Goal: Task Accomplishment & Management: Manage account settings

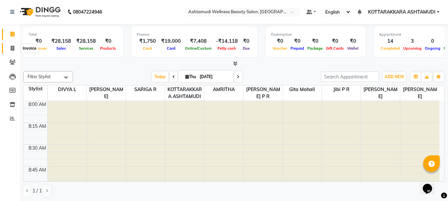
click at [12, 46] on icon at bounding box center [13, 48] width 4 height 5
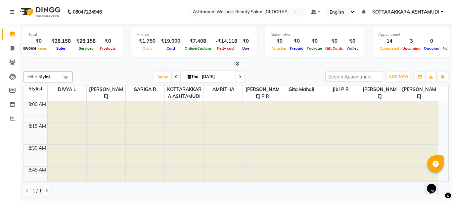
select select "4664"
select select "service"
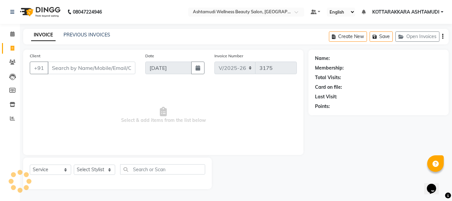
click at [68, 64] on input "Client" at bounding box center [92, 68] width 88 height 13
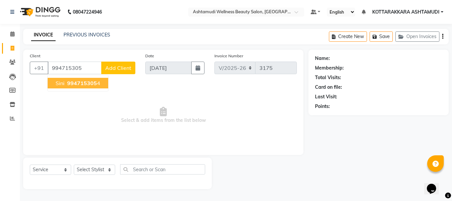
click at [79, 83] on span "994715305" at bounding box center [82, 83] width 30 height 7
type input "9947153054"
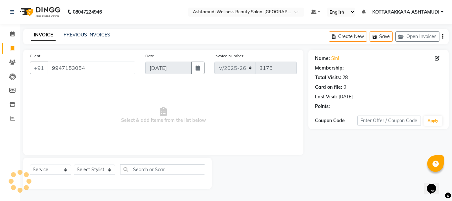
select select "1: Object"
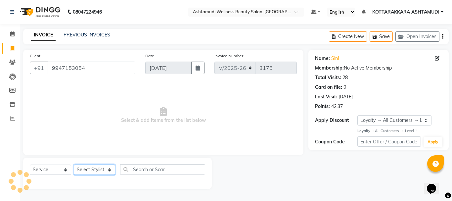
click at [91, 170] on select "Select Stylist AMRITHA DIVYA L Gita Mahali Jibi P R [PERSON_NAME] ASHTAMUDI [PE…" at bounding box center [94, 170] width 41 height 10
select select "27427"
click at [74, 165] on select "Select Stylist AMRITHA DIVYA L Gita Mahali Jibi P R [PERSON_NAME] ASHTAMUDI [PE…" at bounding box center [94, 170] width 41 height 10
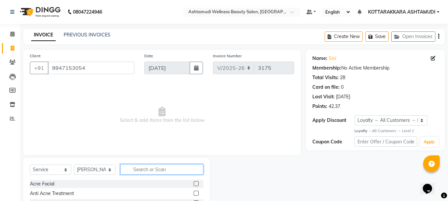
click at [138, 171] on input "text" at bounding box center [161, 169] width 83 height 10
type input "EB"
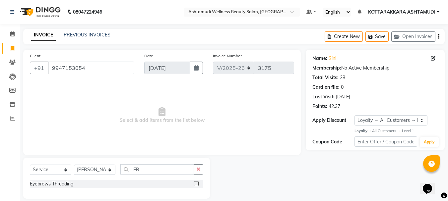
click at [196, 184] on label at bounding box center [195, 183] width 5 height 5
click at [196, 184] on input "checkbox" at bounding box center [195, 184] width 4 height 4
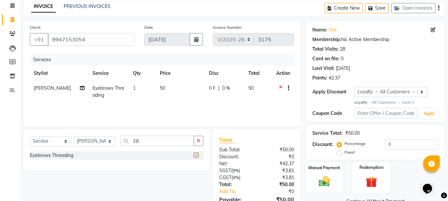
checkbox input "false"
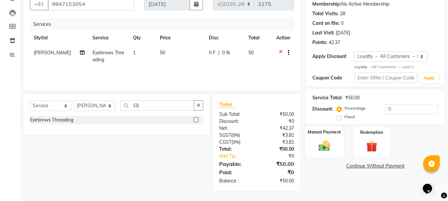
click at [326, 140] on img at bounding box center [324, 145] width 19 height 13
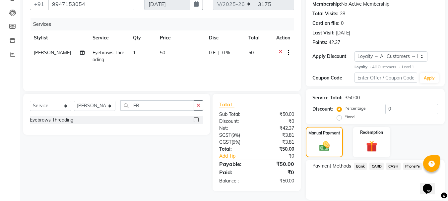
scroll to position [86, 0]
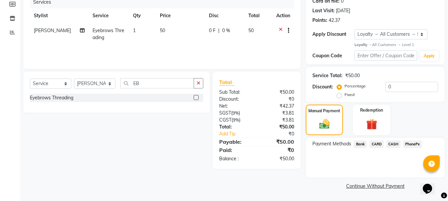
click at [413, 145] on span "PhonePe" at bounding box center [412, 144] width 19 height 8
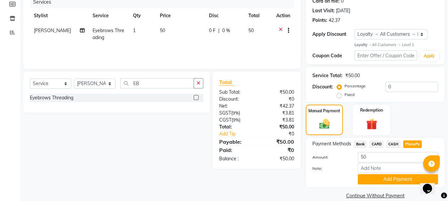
click at [381, 178] on button "Add Payment" at bounding box center [397, 179] width 80 height 10
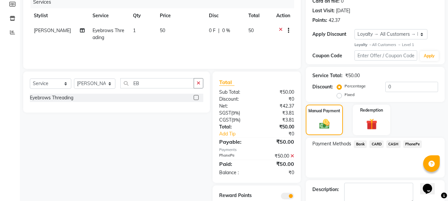
scroll to position [124, 0]
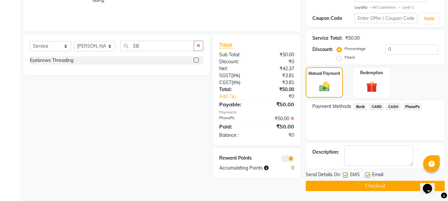
click at [375, 186] on button "Checkout" at bounding box center [374, 186] width 139 height 10
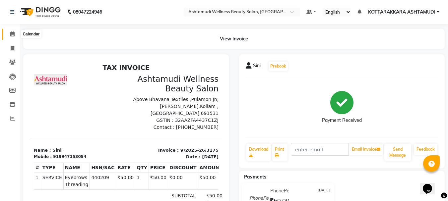
click at [11, 33] on icon at bounding box center [12, 33] width 4 height 5
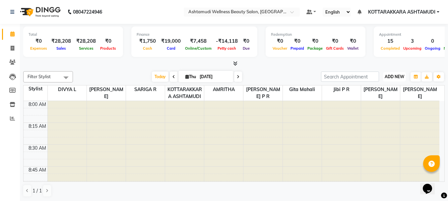
click at [398, 76] on span "ADD NEW" at bounding box center [394, 76] width 20 height 5
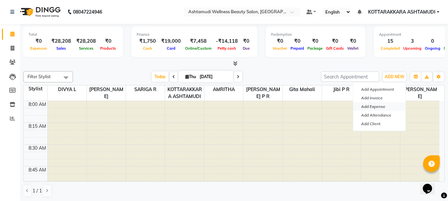
click at [375, 108] on link "Add Expense" at bounding box center [379, 106] width 52 height 9
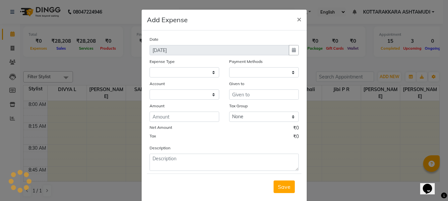
select select
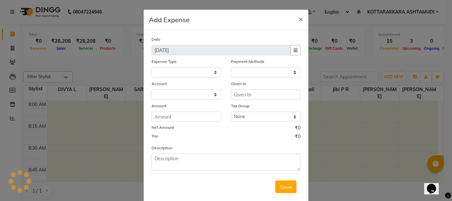
select select "1"
select select "3496"
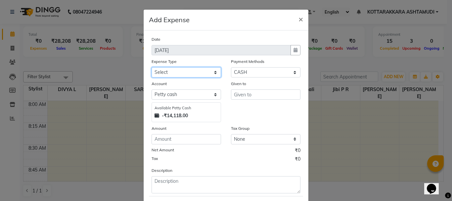
click at [193, 72] on select "Select ACCOMODATION EXPENSES ADVERTISEMENT SALES PROMOTIONAL EXPENSES Bonus BRI…" at bounding box center [187, 72] width 70 height 10
select select "6175"
click at [152, 67] on select "Select ACCOMODATION EXPENSES ADVERTISEMENT SALES PROMOTIONAL EXPENSES Bonus BRI…" at bounding box center [187, 72] width 70 height 10
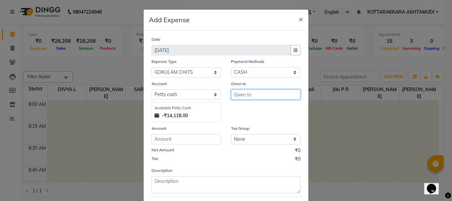
click at [264, 95] on input "text" at bounding box center [266, 94] width 70 height 10
type input "GOKULAM"
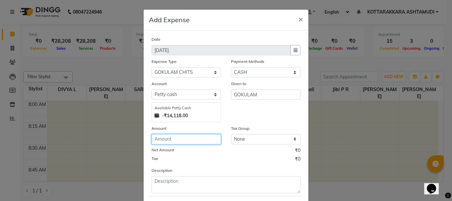
click at [179, 142] on input "number" at bounding box center [187, 139] width 70 height 10
type input "1000"
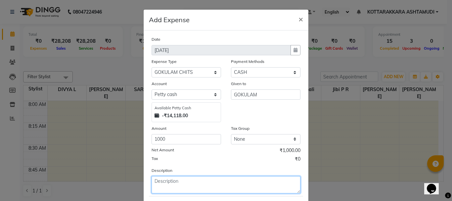
click at [166, 187] on textarea at bounding box center [226, 184] width 149 height 17
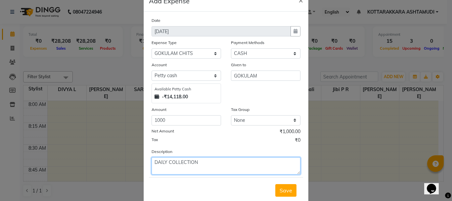
scroll to position [36, 0]
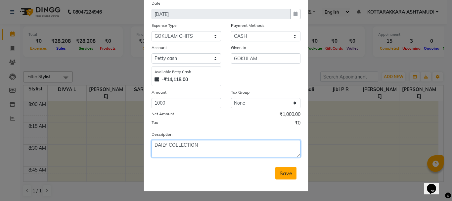
type textarea "DAILY COLLECTION"
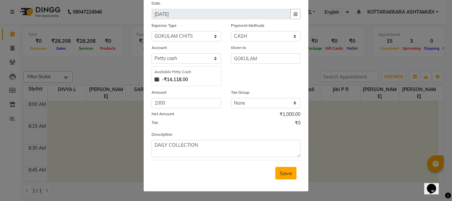
click at [282, 173] on span "Save" at bounding box center [286, 173] width 13 height 7
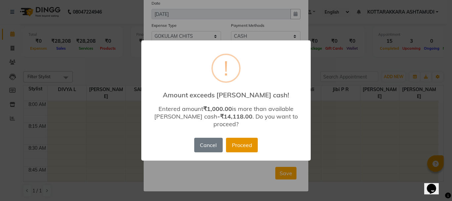
click at [239, 142] on button "Proceed" at bounding box center [242, 145] width 32 height 15
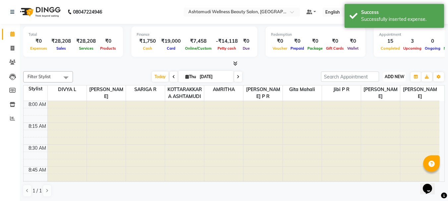
click at [396, 76] on span "ADD NEW" at bounding box center [394, 76] width 20 height 5
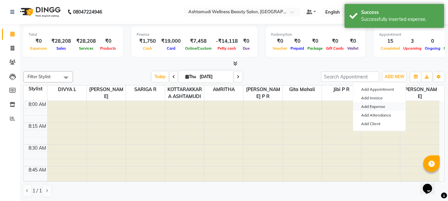
click at [375, 105] on link "Add Expense" at bounding box center [379, 106] width 52 height 9
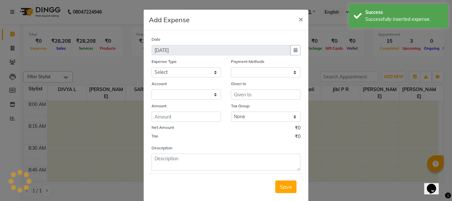
select select "1"
select select "3496"
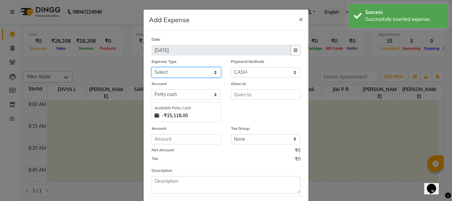
click at [194, 71] on select "Select ACCOMODATION EXPENSES ADVERTISEMENT SALES PROMOTIONAL EXPENSES Bonus BRI…" at bounding box center [187, 72] width 70 height 10
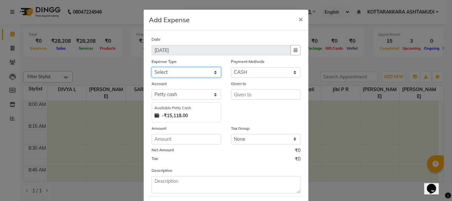
select select "6223"
click at [152, 67] on select "Select ACCOMODATION EXPENSES ADVERTISEMENT SALES PROMOTIONAL EXPENSES Bonus BRI…" at bounding box center [187, 72] width 70 height 10
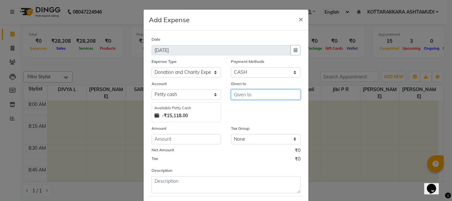
click at [258, 93] on input "text" at bounding box center [266, 94] width 70 height 10
type input "LEKSHMIFLOWERS"
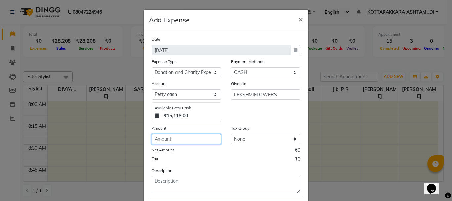
click at [200, 142] on input "number" at bounding box center [187, 139] width 70 height 10
type input "20"
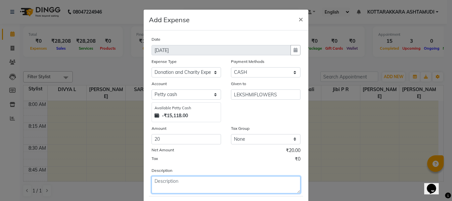
click at [175, 188] on textarea at bounding box center [226, 184] width 149 height 17
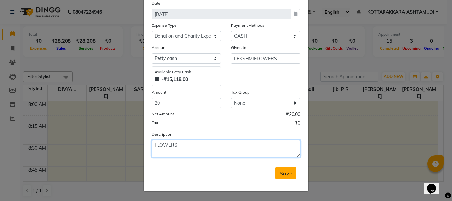
type textarea "FLOWERS"
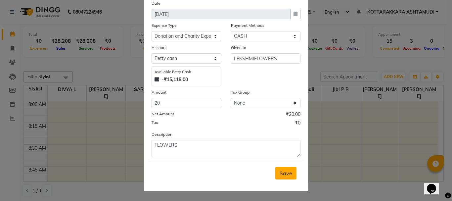
click at [290, 173] on button "Save" at bounding box center [286, 173] width 21 height 13
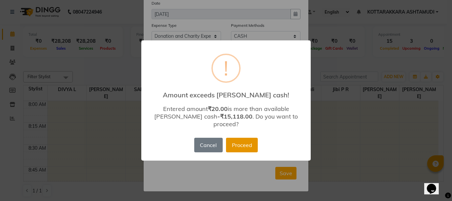
click at [248, 141] on button "Proceed" at bounding box center [242, 145] width 32 height 15
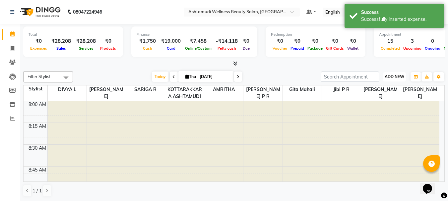
click at [397, 72] on button "ADD NEW Toggle Dropdown" at bounding box center [394, 76] width 23 height 9
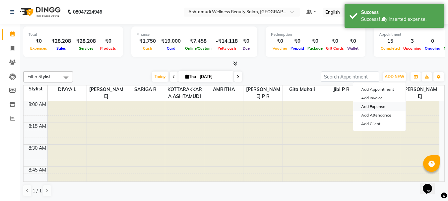
click at [377, 107] on link "Add Expense" at bounding box center [379, 106] width 52 height 9
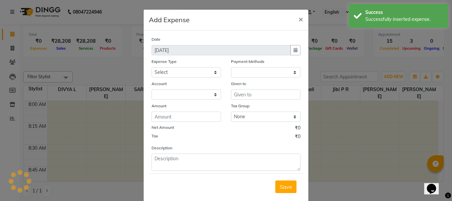
select select "1"
select select "3496"
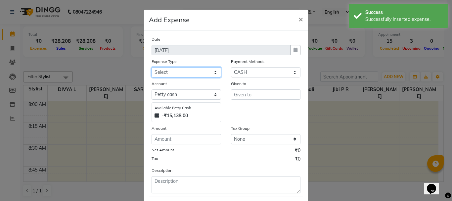
click at [186, 73] on select "Select ACCOMODATION EXPENSES ADVERTISEMENT SALES PROMOTIONAL EXPENSES Bonus BRI…" at bounding box center [187, 72] width 70 height 10
select select "6082"
click at [152, 67] on select "Select ACCOMODATION EXPENSES ADVERTISEMENT SALES PROMOTIONAL EXPENSES Bonus BRI…" at bounding box center [187, 72] width 70 height 10
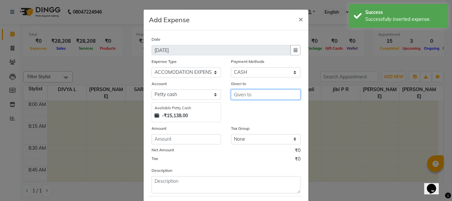
click at [265, 95] on input "text" at bounding box center [266, 94] width 70 height 10
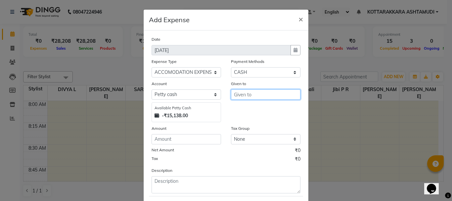
type input "H"
click at [268, 109] on button "Git a Mahali" at bounding box center [258, 108] width 52 height 11
type input "Gita Mahali"
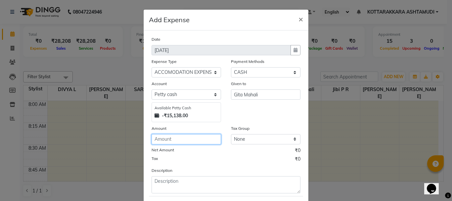
click at [208, 138] on input "number" at bounding box center [187, 139] width 70 height 10
type input "200"
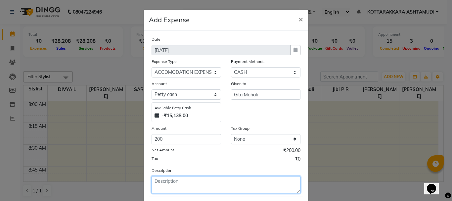
click at [184, 187] on textarea at bounding box center [226, 184] width 149 height 17
type textarea "F"
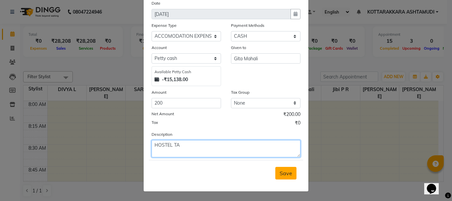
type textarea "HOSTEL TA"
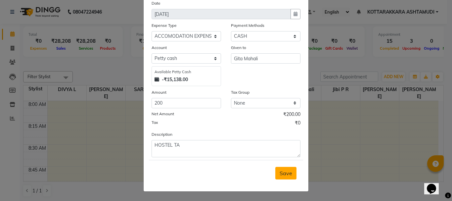
click at [285, 175] on span "Save" at bounding box center [286, 173] width 13 height 7
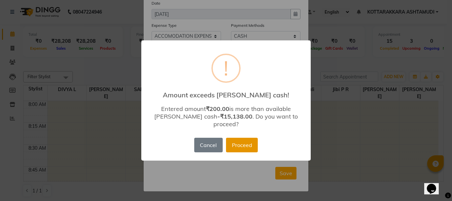
click at [246, 145] on button "Proceed" at bounding box center [242, 145] width 32 height 15
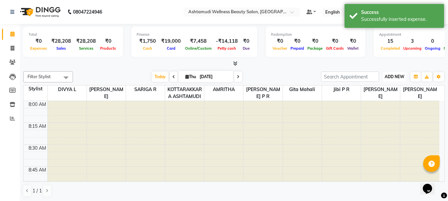
click at [401, 78] on span "ADD NEW" at bounding box center [394, 76] width 20 height 5
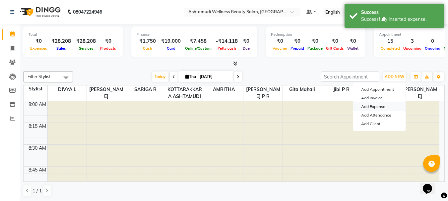
click at [377, 105] on link "Add Expense" at bounding box center [379, 106] width 52 height 9
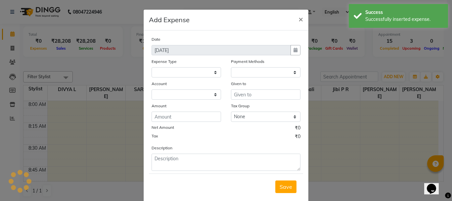
select select
select select "1"
select select "3496"
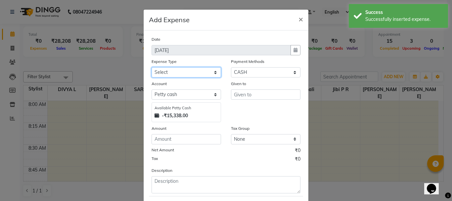
click at [189, 72] on select "Select ACCOMODATION EXPENSES ADVERTISEMENT SALES PROMOTIONAL EXPENSES Bonus BRI…" at bounding box center [187, 72] width 70 height 10
select select "17906"
click at [152, 67] on select "Select ACCOMODATION EXPENSES ADVERTISEMENT SALES PROMOTIONAL EXPENSES Bonus BRI…" at bounding box center [187, 72] width 70 height 10
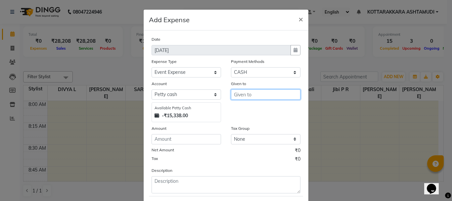
click at [250, 96] on input "text" at bounding box center [266, 94] width 70 height 10
type input "HOTEL"
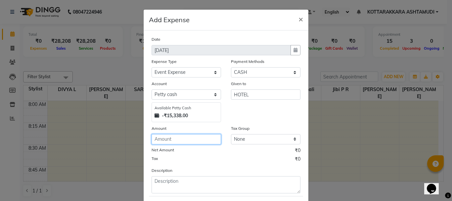
click at [184, 143] on input "number" at bounding box center [187, 139] width 70 height 10
type input "2500"
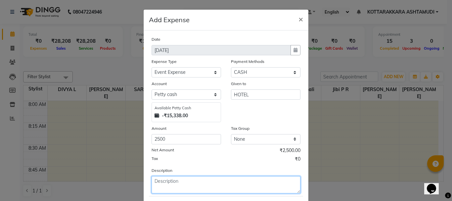
click at [184, 185] on textarea at bounding box center [226, 184] width 149 height 17
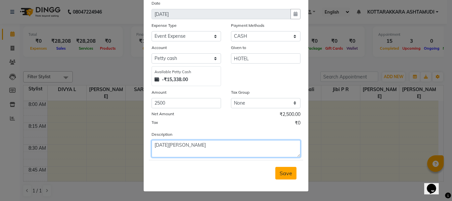
type textarea "ONAM SADHYA"
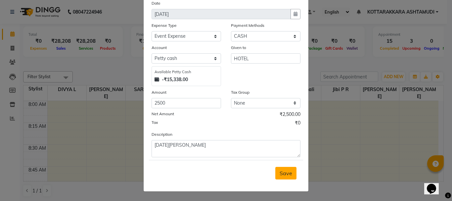
click at [290, 171] on button "Save" at bounding box center [286, 173] width 21 height 13
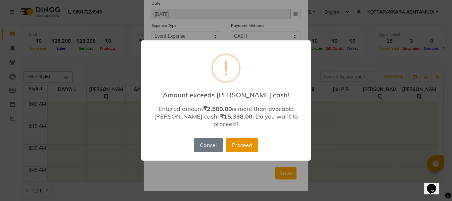
click at [238, 140] on button "Proceed" at bounding box center [242, 145] width 32 height 15
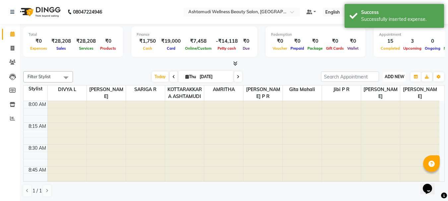
click at [389, 76] on span "ADD NEW" at bounding box center [394, 76] width 20 height 5
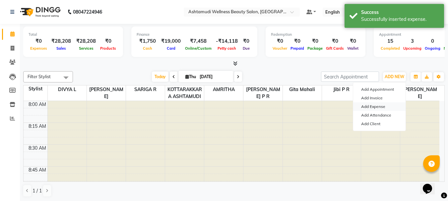
click at [377, 104] on link "Add Expense" at bounding box center [379, 106] width 52 height 9
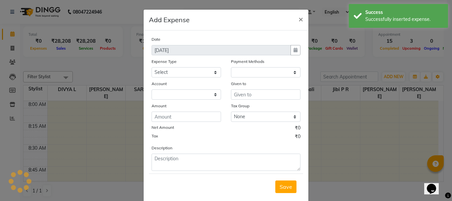
select select "1"
select select "3496"
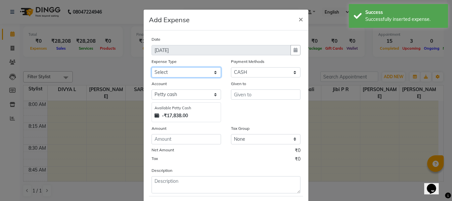
click at [192, 72] on select "Select ACCOMODATION EXPENSES ADVERTISEMENT SALES PROMOTIONAL EXPENSES Bonus BRI…" at bounding box center [187, 72] width 70 height 10
select select "6188"
click at [152, 67] on select "Select ACCOMODATION EXPENSES ADVERTISEMENT SALES PROMOTIONAL EXPENSES Bonus BRI…" at bounding box center [187, 72] width 70 height 10
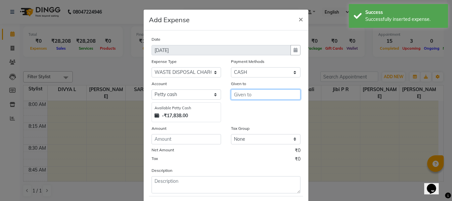
click at [245, 97] on input "text" at bounding box center [266, 94] width 70 height 10
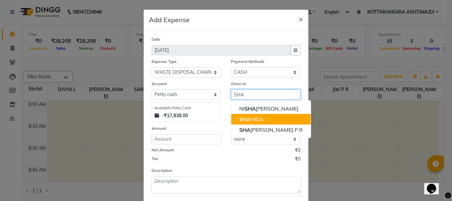
click at [256, 122] on ngb-highlight "SHA HIDA" at bounding box center [251, 119] width 25 height 7
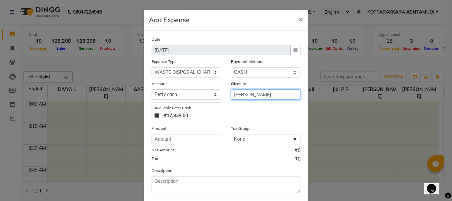
type input "[PERSON_NAME]"
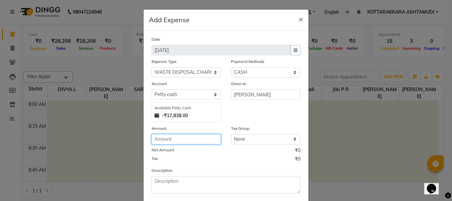
click at [214, 138] on input "number" at bounding box center [187, 139] width 70 height 10
type input "100"
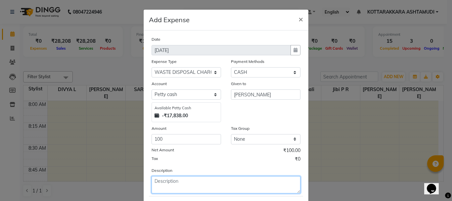
click at [202, 181] on textarea at bounding box center [226, 184] width 149 height 17
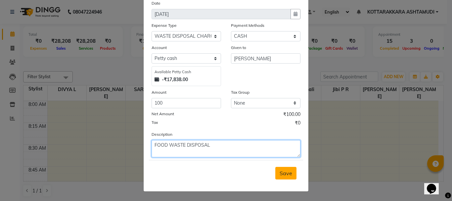
type textarea "FOOD WASTE DISPOSAL"
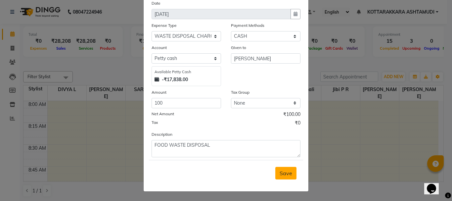
click at [280, 174] on span "Save" at bounding box center [286, 173] width 13 height 7
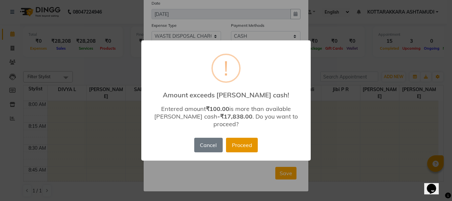
click at [245, 138] on button "Proceed" at bounding box center [242, 145] width 32 height 15
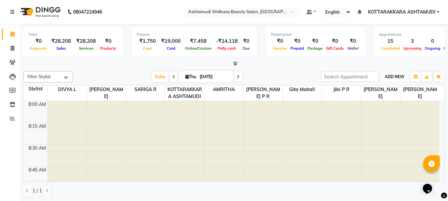
click at [391, 79] on button "ADD NEW Toggle Dropdown" at bounding box center [394, 76] width 23 height 9
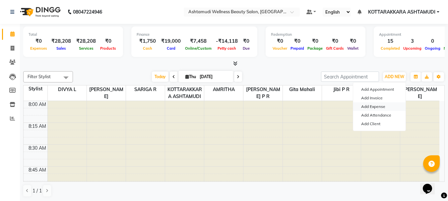
click at [380, 106] on link "Add Expense" at bounding box center [379, 106] width 52 height 9
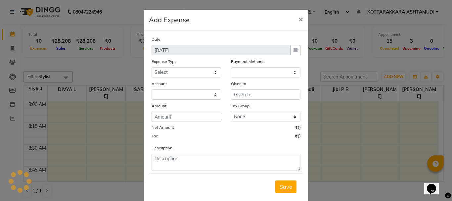
select select "1"
select select "3496"
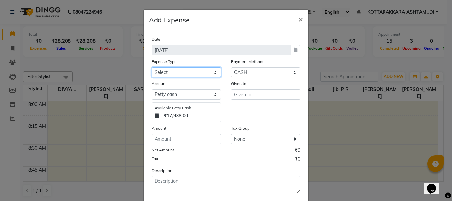
click at [178, 70] on select "Select ACCOMODATION EXPENSES ADVERTISEMENT SALES PROMOTIONAL EXPENSES Bonus BRI…" at bounding box center [187, 72] width 70 height 10
select select "6166"
click at [152, 67] on select "Select ACCOMODATION EXPENSES ADVERTISEMENT SALES PROMOTIONAL EXPENSES Bonus BRI…" at bounding box center [187, 72] width 70 height 10
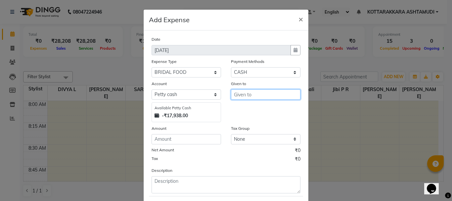
click at [237, 97] on input "text" at bounding box center [266, 94] width 70 height 10
click at [262, 109] on button "AMR ITHA" at bounding box center [258, 108] width 52 height 11
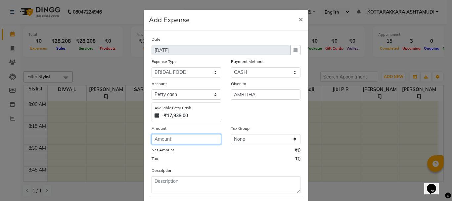
click at [207, 143] on input "number" at bounding box center [187, 139] width 70 height 10
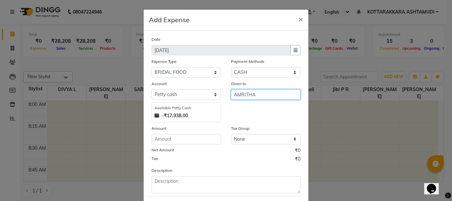
click at [264, 97] on input "AMRITHA" at bounding box center [266, 94] width 70 height 10
type input "AMRITHA,SHAMINA"
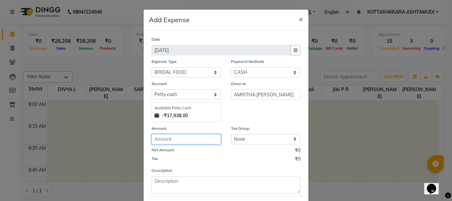
click at [179, 140] on input "number" at bounding box center [187, 139] width 70 height 10
type input "300"
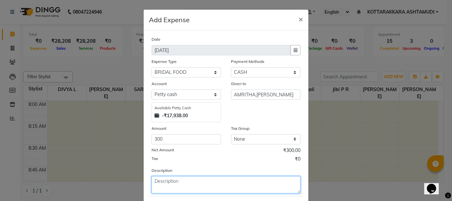
click at [185, 183] on textarea at bounding box center [226, 184] width 149 height 17
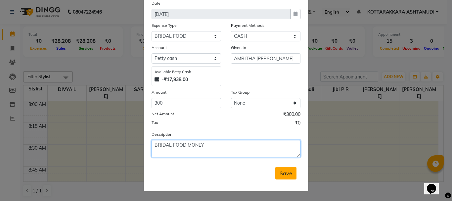
type textarea "BRIDAL FOOD MONEY"
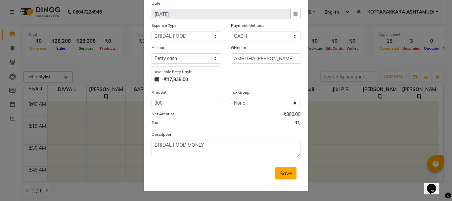
click at [289, 175] on span "Save" at bounding box center [286, 173] width 13 height 7
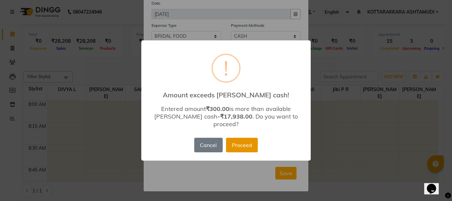
click at [248, 141] on button "Proceed" at bounding box center [242, 145] width 32 height 15
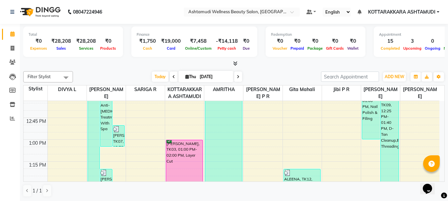
scroll to position [397, 0]
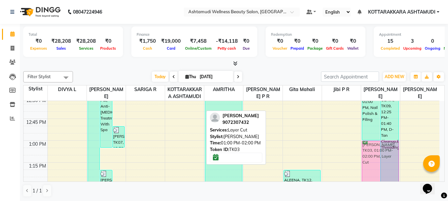
drag, startPoint x: 179, startPoint y: 156, endPoint x: 374, endPoint y: 158, distance: 195.4
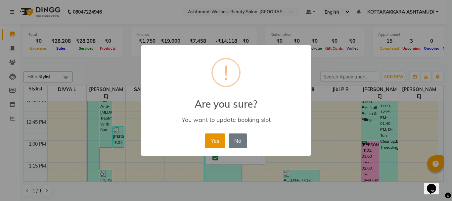
click at [213, 143] on button "Yes" at bounding box center [215, 140] width 20 height 15
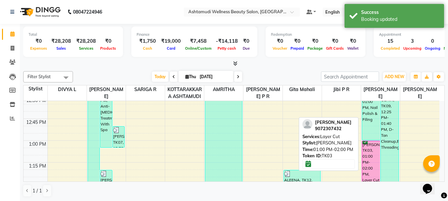
click at [372, 162] on div "HARITHA, TK03, 01:00 PM-02:00 PM, Layer Cut" at bounding box center [371, 184] width 18 height 86
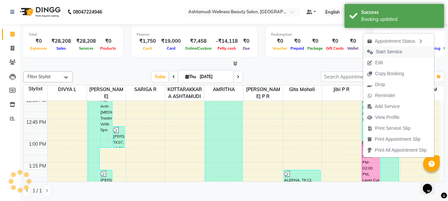
click at [377, 52] on span "Start Service" at bounding box center [388, 51] width 26 height 7
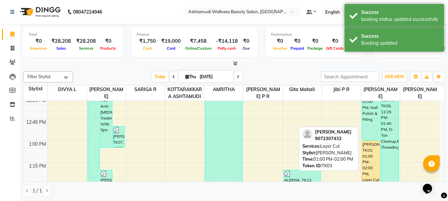
click at [373, 159] on div "HARITHA, TK03, 01:00 PM-02:00 PM, Layer Cut" at bounding box center [371, 184] width 18 height 86
select select "1"
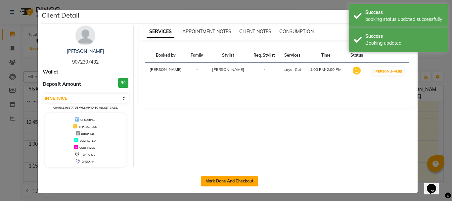
click at [227, 183] on button "Mark Done And Checkout" at bounding box center [229, 181] width 57 height 11
select select "service"
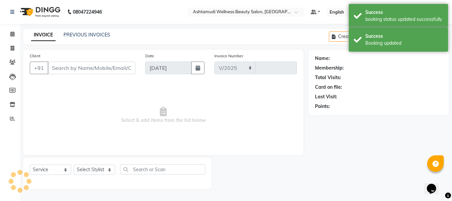
select select "4664"
type input "3176"
type input "9072307432"
select select "75883"
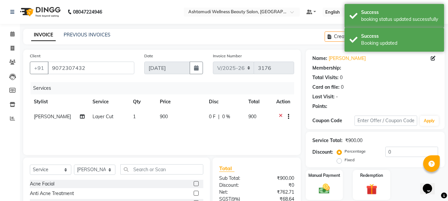
select select "1: Object"
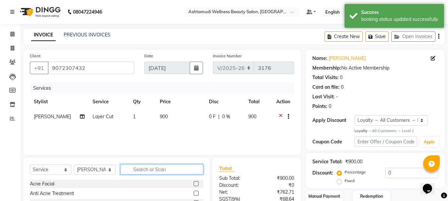
click at [161, 167] on input "text" at bounding box center [161, 169] width 83 height 10
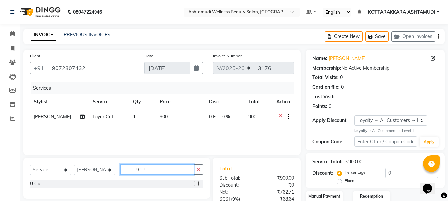
type input "U CUT"
click at [197, 184] on label at bounding box center [195, 183] width 5 height 5
click at [197, 184] on input "checkbox" at bounding box center [195, 184] width 4 height 4
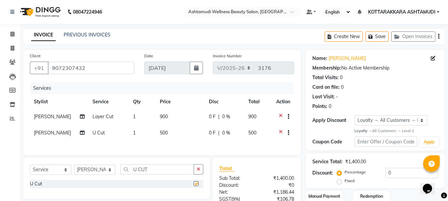
checkbox input "false"
click at [152, 173] on input "U CUT" at bounding box center [157, 169] width 74 height 10
type input "U"
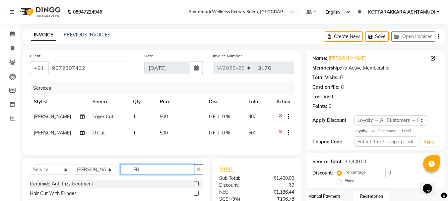
type input "FRI"
click at [197, 196] on label at bounding box center [195, 193] width 5 height 5
click at [197, 196] on input "checkbox" at bounding box center [195, 193] width 4 height 4
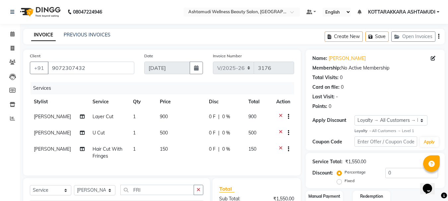
checkbox input "false"
click at [280, 116] on icon at bounding box center [281, 117] width 4 height 8
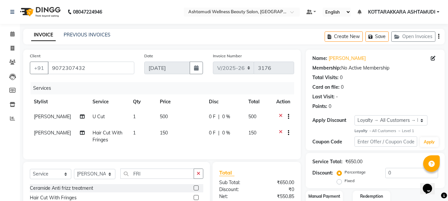
scroll to position [66, 0]
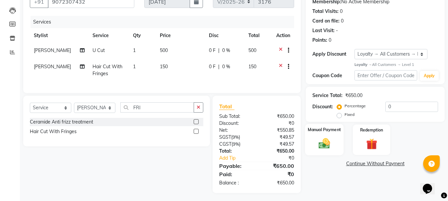
click at [328, 147] on img at bounding box center [324, 143] width 19 height 13
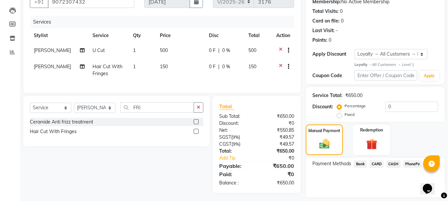
click at [397, 164] on span "CASH" at bounding box center [393, 164] width 14 height 8
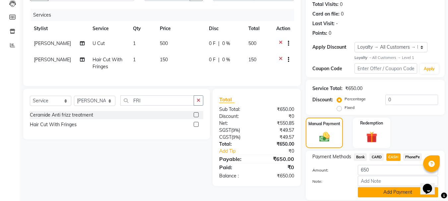
scroll to position [96, 0]
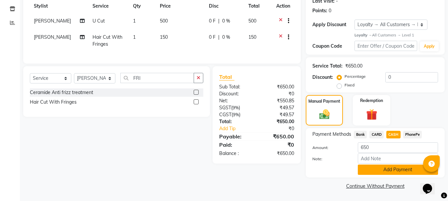
click at [379, 170] on button "Add Payment" at bounding box center [397, 170] width 80 height 10
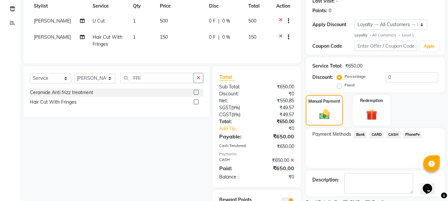
scroll to position [136, 0]
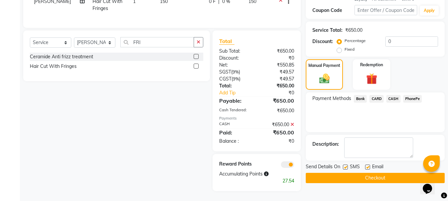
click at [377, 173] on button "Checkout" at bounding box center [374, 178] width 139 height 10
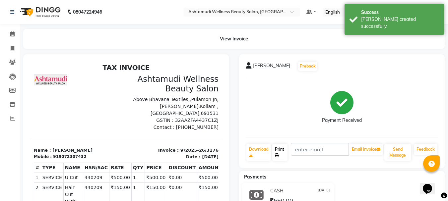
click at [282, 153] on link "Print" at bounding box center [279, 152] width 15 height 17
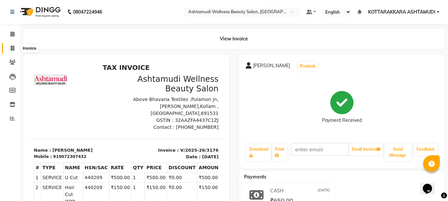
click at [14, 47] on icon at bounding box center [13, 48] width 4 height 5
select select "service"
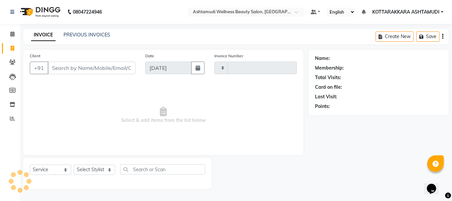
type input "3177"
select select "4664"
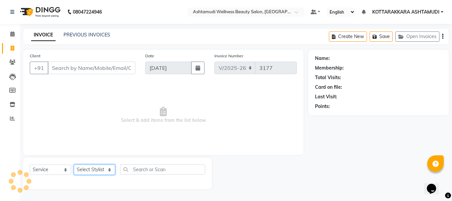
click at [93, 171] on select "Select Stylist" at bounding box center [94, 170] width 41 height 10
select select "65260"
click at [74, 165] on select "Select Stylist AMRITHA DIVYA L Gita Mahali Jibi P R [PERSON_NAME] ASHTAMUDI [PE…" at bounding box center [94, 170] width 41 height 10
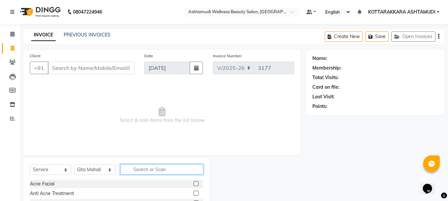
click at [144, 172] on input "text" at bounding box center [161, 169] width 83 height 10
type input "LAYER"
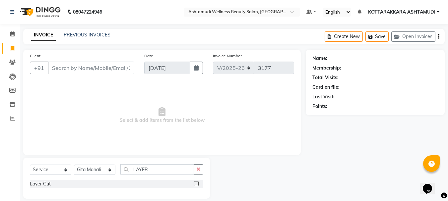
click at [196, 184] on label at bounding box center [195, 183] width 5 height 5
click at [196, 184] on input "checkbox" at bounding box center [195, 184] width 4 height 4
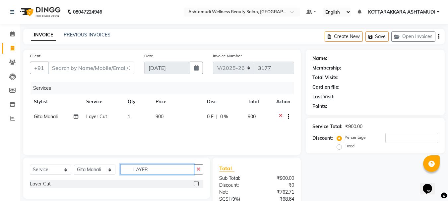
checkbox input "false"
click at [160, 171] on input "LAYER" at bounding box center [157, 169] width 74 height 10
type input "L"
type input "EY"
click at [195, 183] on label at bounding box center [195, 183] width 5 height 5
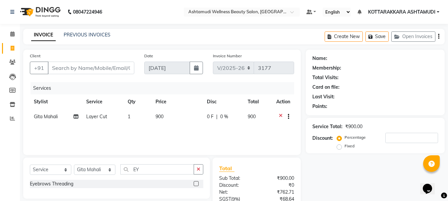
click at [195, 183] on input "checkbox" at bounding box center [195, 184] width 4 height 4
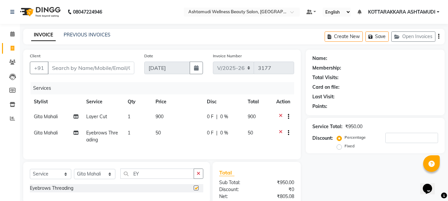
checkbox input "false"
click at [150, 174] on input "EY" at bounding box center [157, 174] width 74 height 10
type input "E"
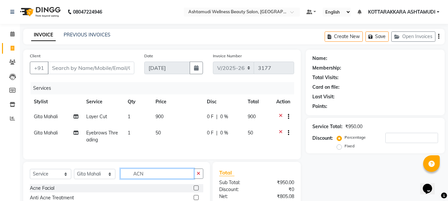
type input "ACN"
click at [196, 190] on label at bounding box center [195, 187] width 5 height 5
click at [196, 190] on input "checkbox" at bounding box center [195, 188] width 4 height 4
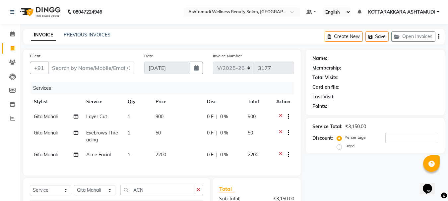
checkbox input "false"
click at [102, 69] on input "Client" at bounding box center [91, 68] width 86 height 13
type input "8"
type input "0"
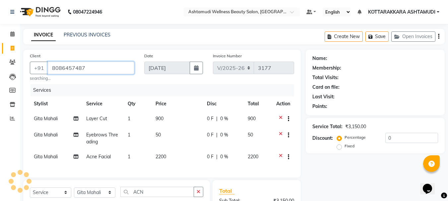
type input "8086457487"
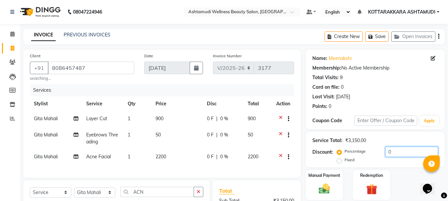
click at [397, 154] on input "0" at bounding box center [411, 152] width 53 height 10
type input "15"
click at [391, 130] on div "Name: Meenakshi Membership: No Active Membership Total Visits: 9 Card on file: …" at bounding box center [377, 167] width 144 height 235
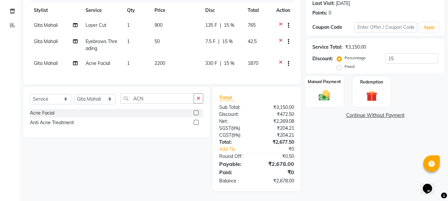
click at [324, 97] on img at bounding box center [324, 95] width 19 height 13
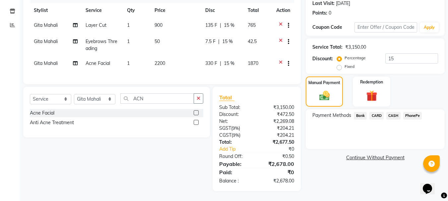
click at [411, 112] on span "PhonePe" at bounding box center [412, 116] width 19 height 8
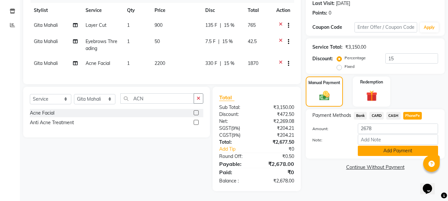
click at [407, 146] on button "Add Payment" at bounding box center [397, 151] width 80 height 10
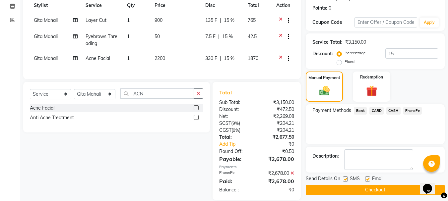
scroll to position [112, 0]
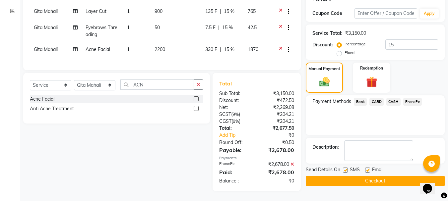
click at [392, 176] on button "Checkout" at bounding box center [374, 181] width 139 height 10
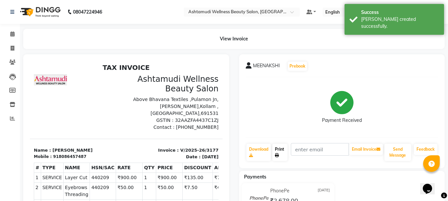
click at [279, 154] on link "Print" at bounding box center [279, 152] width 15 height 17
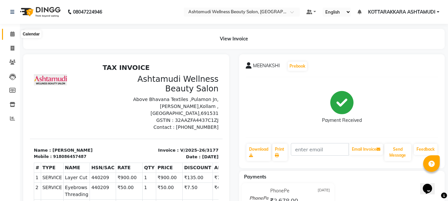
click at [11, 34] on icon at bounding box center [12, 33] width 4 height 5
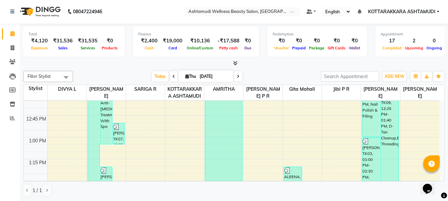
scroll to position [268, 0]
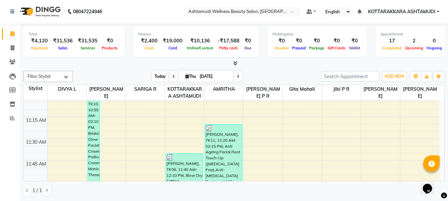
click at [154, 77] on span "Today" at bounding box center [160, 76] width 17 height 10
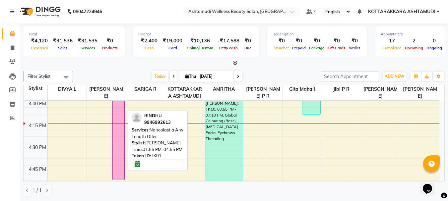
scroll to position [534, 0]
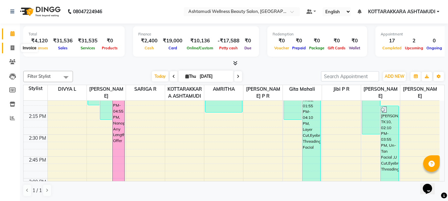
click at [11, 46] on icon at bounding box center [13, 47] width 4 height 5
select select "service"
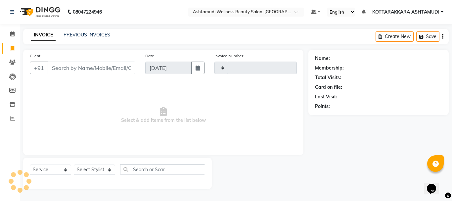
type input "3178"
select select "4664"
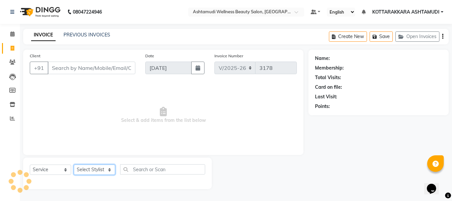
click at [101, 172] on select "Select Stylist" at bounding box center [94, 170] width 41 height 10
select select "27427"
click at [74, 165] on select "Select Stylist AMRITHA DIVYA L Gita Mahali Jibi P R [PERSON_NAME] ASHTAMUDI [PE…" at bounding box center [94, 170] width 41 height 10
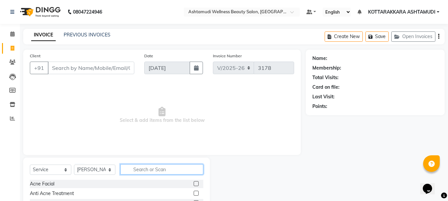
click at [152, 167] on input "text" at bounding box center [161, 169] width 83 height 10
type input "OFF"
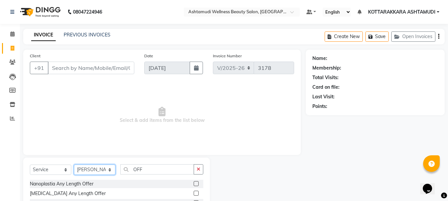
click at [97, 172] on select "Select Stylist AMRITHA DIVYA L Gita Mahali Jibi P R [PERSON_NAME] ASHTAMUDI [PE…" at bounding box center [94, 170] width 41 height 10
select select "75884"
click at [74, 165] on select "Select Stylist AMRITHA DIVYA L Gita Mahali Jibi P R [PERSON_NAME] ASHTAMUDI [PE…" at bounding box center [94, 170] width 41 height 10
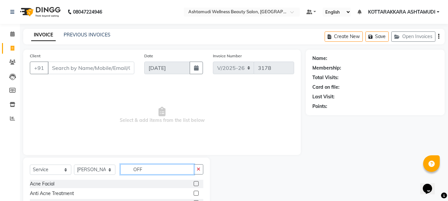
click at [142, 171] on input "OFF" at bounding box center [157, 169] width 74 height 10
type input "OFF"
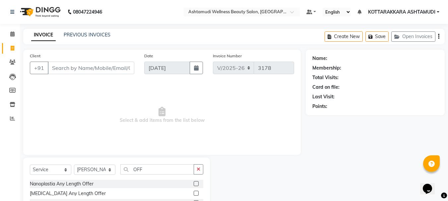
click at [195, 183] on label at bounding box center [195, 183] width 5 height 5
click at [195, 183] on input "checkbox" at bounding box center [195, 184] width 4 height 4
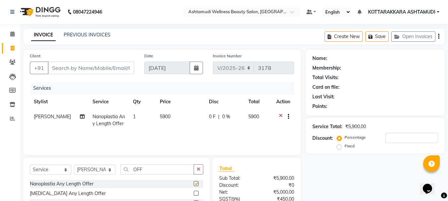
checkbox input "false"
click at [148, 169] on input "OFF" at bounding box center [157, 169] width 74 height 10
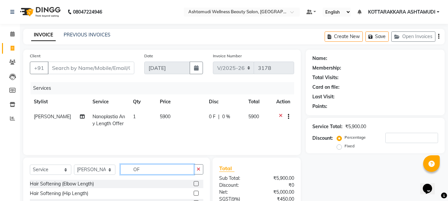
type input "O"
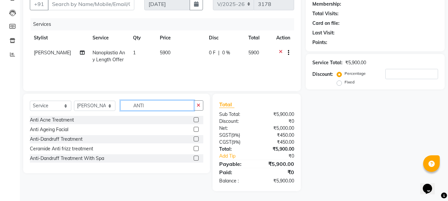
type input "ANTI"
click at [195, 140] on label at bounding box center [195, 138] width 5 height 5
click at [195, 140] on input "checkbox" at bounding box center [195, 139] width 4 height 4
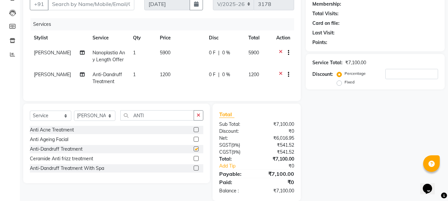
checkbox input "false"
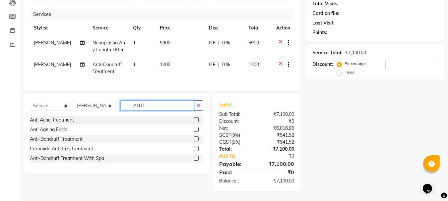
click at [153, 104] on input "ANTI" at bounding box center [157, 105] width 74 height 10
type input "A"
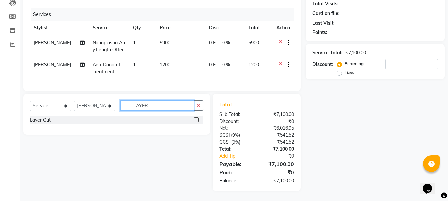
type input "LAYER"
click at [196, 120] on label at bounding box center [195, 119] width 5 height 5
click at [196, 120] on input "checkbox" at bounding box center [195, 120] width 4 height 4
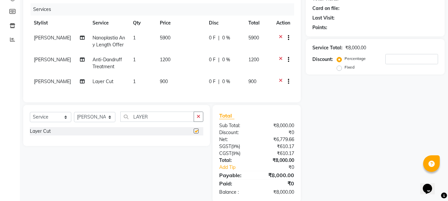
scroll to position [41, 0]
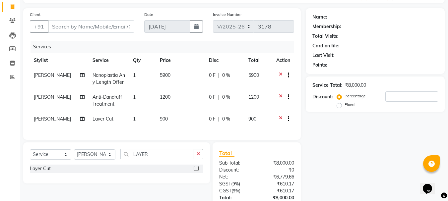
checkbox input "false"
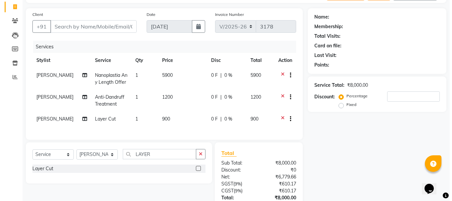
scroll to position [0, 0]
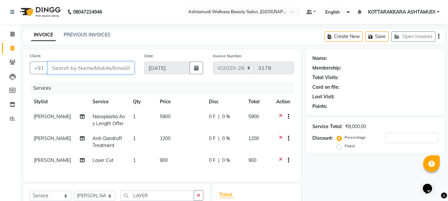
drag, startPoint x: 69, startPoint y: 64, endPoint x: 238, endPoint y: 183, distance: 206.9
click at [70, 64] on input "Client" at bounding box center [91, 68] width 86 height 13
type input "9"
type input "0"
type input "9605210639"
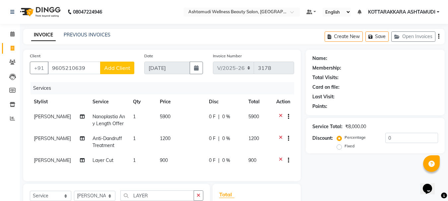
click at [118, 64] on button "Add Client" at bounding box center [117, 68] width 34 height 13
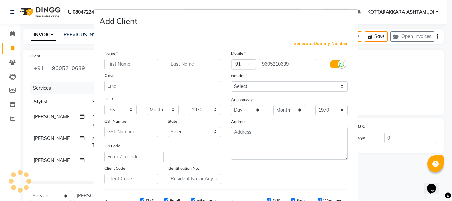
click at [120, 63] on input "text" at bounding box center [131, 64] width 54 height 10
type input "SHILPA"
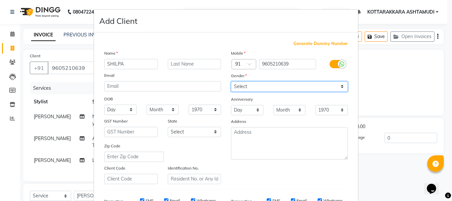
click at [245, 82] on select "Select [DEMOGRAPHIC_DATA] [DEMOGRAPHIC_DATA] Other Prefer Not To Say" at bounding box center [289, 86] width 117 height 10
select select "[DEMOGRAPHIC_DATA]"
click at [231, 81] on select "Select [DEMOGRAPHIC_DATA] [DEMOGRAPHIC_DATA] Other Prefer Not To Say" at bounding box center [289, 86] width 117 height 10
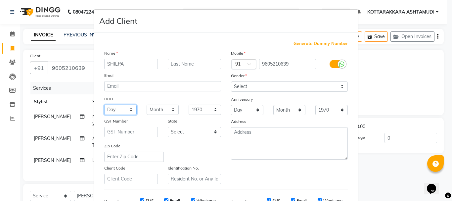
click at [131, 112] on select "Day 01 02 03 04 05 06 07 08 09 10 11 12 13 14 15 16 17 18 19 20 21 22 23 24 25 …" at bounding box center [120, 110] width 32 height 10
select select "16"
click at [104, 105] on select "Day 01 02 03 04 05 06 07 08 09 10 11 12 13 14 15 16 17 18 19 20 21 22 23 24 25 …" at bounding box center [120, 110] width 32 height 10
click at [142, 105] on div "Month January February March April May June July August September October Novem…" at bounding box center [163, 110] width 42 height 10
click at [157, 108] on select "Month January February March April May June July August September October Novem…" at bounding box center [163, 110] width 32 height 10
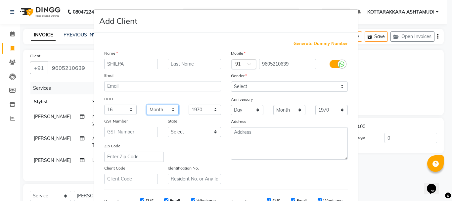
select select "12"
click at [147, 105] on select "Month January February March April May June July August September October Novem…" at bounding box center [163, 110] width 32 height 10
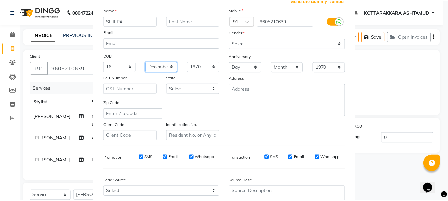
scroll to position [105, 0]
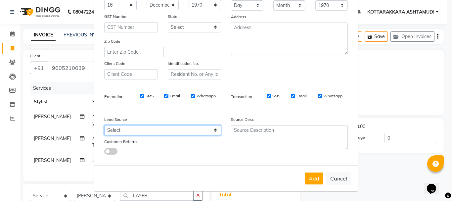
click at [143, 132] on select "Select Walk-in Referral Internet Friend Word of Mouth Advertisement Facebook Ju…" at bounding box center [162, 130] width 117 height 10
select select "31518"
click at [104, 125] on select "Select Walk-in Referral Internet Friend Word of Mouth Advertisement Facebook Ju…" at bounding box center [162, 130] width 117 height 10
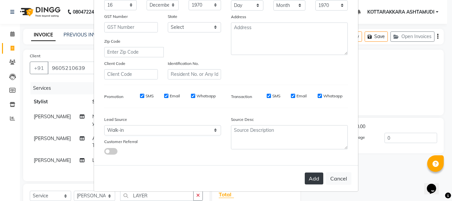
click at [312, 180] on button "Add" at bounding box center [314, 179] width 19 height 12
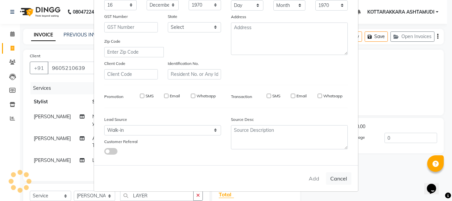
select select
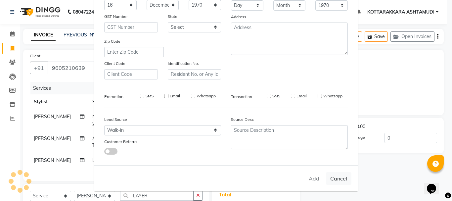
select select
checkbox input "false"
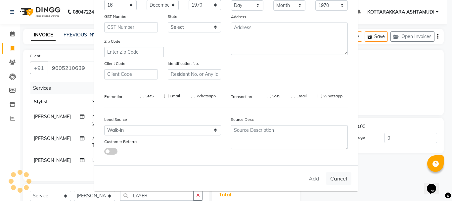
checkbox input "false"
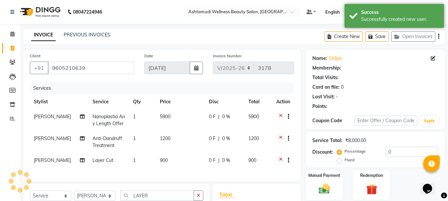
select select "1: Object"
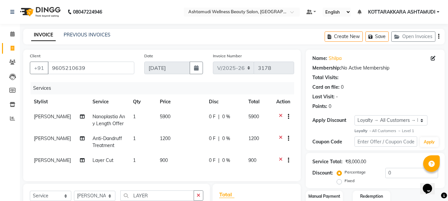
scroll to position [95, 0]
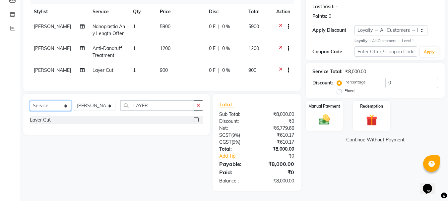
click at [55, 107] on select "Select Service Product Membership Package Voucher Prepaid Gift Card" at bounding box center [50, 106] width 41 height 10
click at [30, 101] on select "Select Service Product Membership Package Voucher Prepaid Gift Card" at bounding box center [50, 106] width 41 height 10
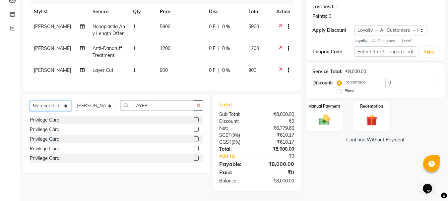
click at [47, 106] on select "Select Service Product Membership Package Voucher Prepaid Gift Card" at bounding box center [50, 106] width 41 height 10
select select "product"
click at [30, 101] on select "Select Service Product Membership Package Voucher Prepaid Gift Card" at bounding box center [50, 106] width 41 height 10
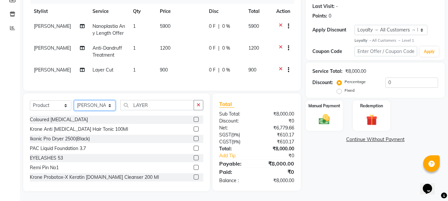
click at [95, 106] on select "Select Stylist AMRITHA DIVYA L Gita Mahali Jibi P R [PERSON_NAME] ASHTAMUDI [PE…" at bounding box center [94, 105] width 41 height 10
select select "27423"
click at [74, 101] on select "Select Stylist AMRITHA DIVYA L Gita Mahali Jibi P R [PERSON_NAME] ASHTAMUDI [PE…" at bounding box center [94, 105] width 41 height 10
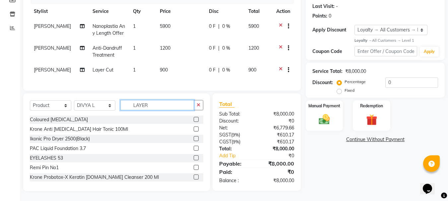
click at [157, 106] on input "LAYER" at bounding box center [157, 105] width 74 height 10
type input "L"
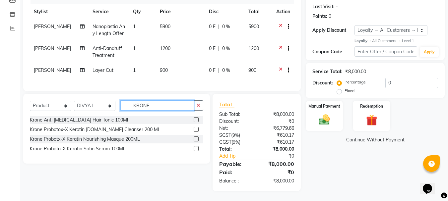
type input "KRONE"
click at [195, 126] on div at bounding box center [198, 130] width 10 height 8
click at [196, 130] on label at bounding box center [195, 129] width 5 height 5
click at [196, 130] on input "checkbox" at bounding box center [195, 130] width 4 height 4
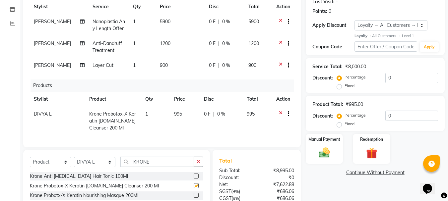
checkbox input "false"
click at [196, 198] on label at bounding box center [195, 195] width 5 height 5
click at [196, 198] on input "checkbox" at bounding box center [195, 195] width 4 height 4
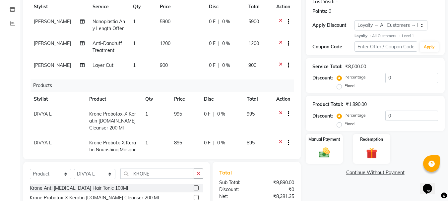
checkbox input "false"
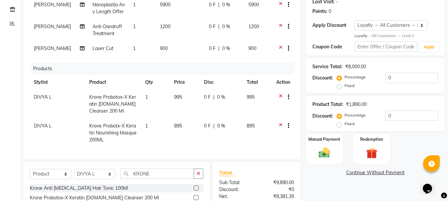
scroll to position [163, 0]
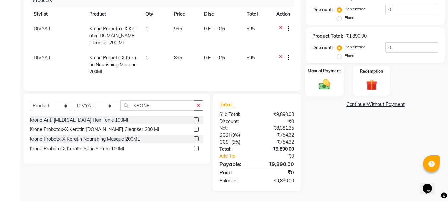
click at [330, 82] on img at bounding box center [324, 84] width 19 height 13
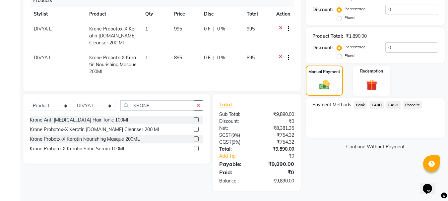
click at [375, 105] on span "CARD" at bounding box center [376, 105] width 14 height 8
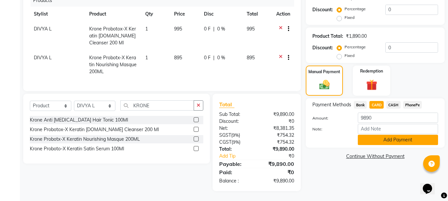
click at [376, 141] on button "Add Payment" at bounding box center [397, 140] width 80 height 10
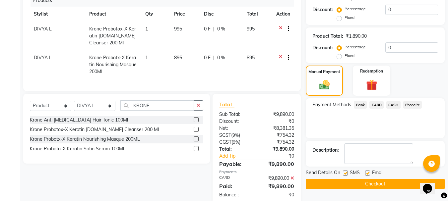
scroll to position [217, 0]
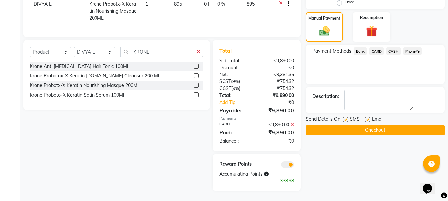
click at [363, 127] on button "Checkout" at bounding box center [374, 130] width 139 height 10
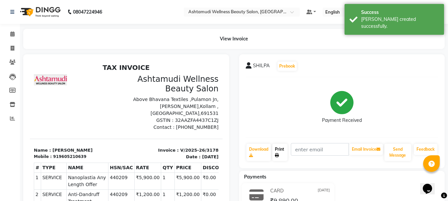
click at [278, 151] on link "Print" at bounding box center [279, 152] width 15 height 17
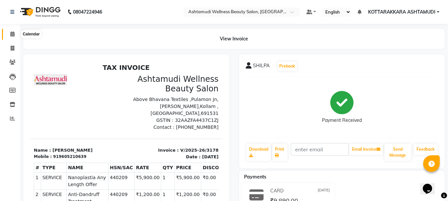
click at [12, 35] on icon at bounding box center [12, 33] width 4 height 5
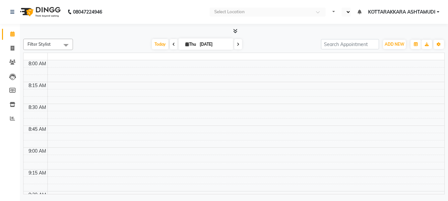
select select "en"
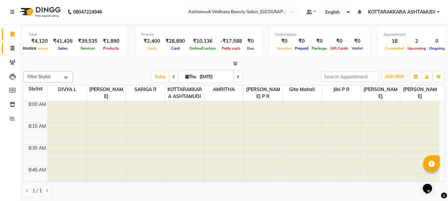
click at [13, 51] on span at bounding box center [13, 49] width 12 height 8
select select "service"
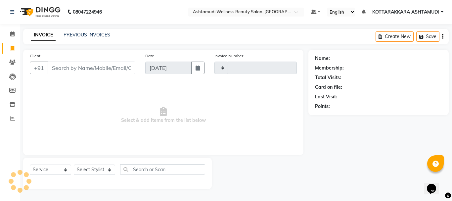
type input "3179"
select select "4664"
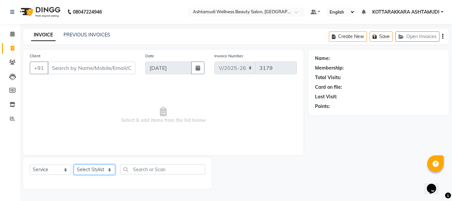
click at [87, 169] on select "Select Stylist AMRITHA DIVYA L Gita Mahali Jibi P R [PERSON_NAME] ASHTAMUDI [PE…" at bounding box center [94, 170] width 41 height 10
select select "27462"
click at [74, 165] on select "Select Stylist AMRITHA DIVYA L Gita Mahali Jibi P R [PERSON_NAME] ASHTAMUDI [PE…" at bounding box center [94, 170] width 41 height 10
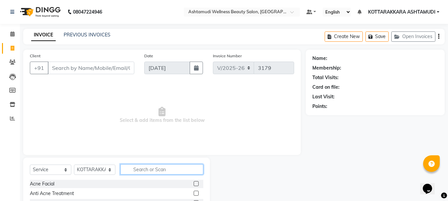
click at [136, 172] on input "text" at bounding box center [161, 169] width 83 height 10
type input "MAK"
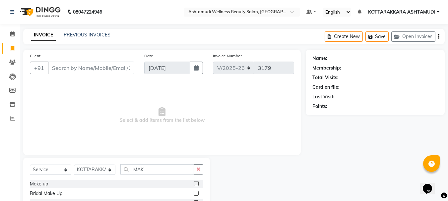
click at [193, 185] on label at bounding box center [195, 183] width 5 height 5
click at [193, 185] on input "checkbox" at bounding box center [195, 184] width 4 height 4
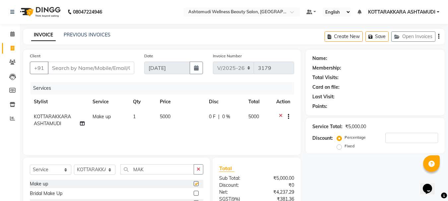
checkbox input "false"
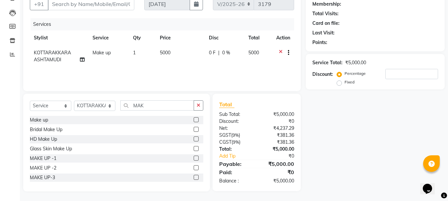
scroll to position [64, 0]
click at [193, 158] on label at bounding box center [195, 157] width 5 height 5
click at [193, 158] on input "checkbox" at bounding box center [195, 158] width 4 height 4
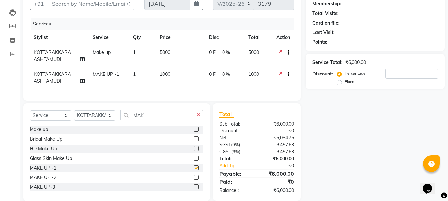
checkbox input "false"
click at [280, 50] on icon at bounding box center [281, 53] width 4 height 8
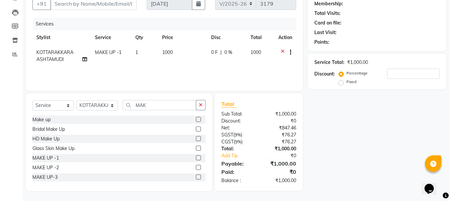
scroll to position [31, 0]
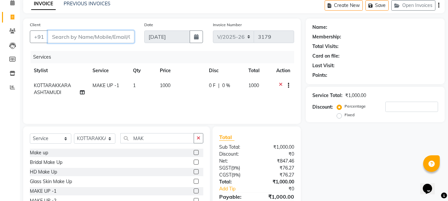
click at [120, 39] on input "Client" at bounding box center [91, 36] width 86 height 13
type input "7"
type input "0"
type input "7907609867"
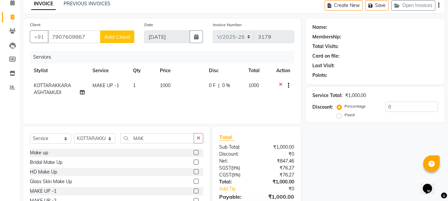
click at [116, 34] on span "Add Client" at bounding box center [117, 36] width 26 height 7
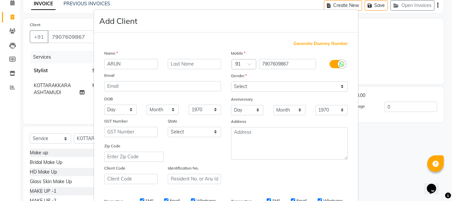
type input "ARUN"
click at [266, 88] on select "Select [DEMOGRAPHIC_DATA] [DEMOGRAPHIC_DATA] Other Prefer Not To Say" at bounding box center [289, 86] width 117 height 10
select select "[DEMOGRAPHIC_DATA]"
click at [231, 81] on select "Select [DEMOGRAPHIC_DATA] [DEMOGRAPHIC_DATA] Other Prefer Not To Say" at bounding box center [289, 86] width 117 height 10
click at [140, 64] on input "ARUN" at bounding box center [131, 64] width 54 height 10
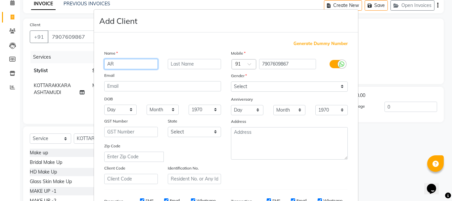
type input "A"
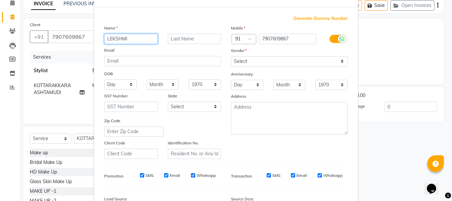
scroll to position [66, 0]
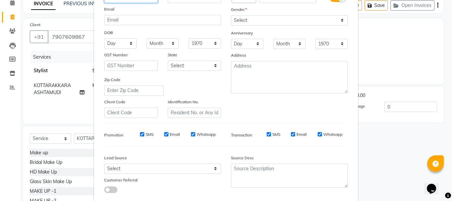
type input "LEKSHMI"
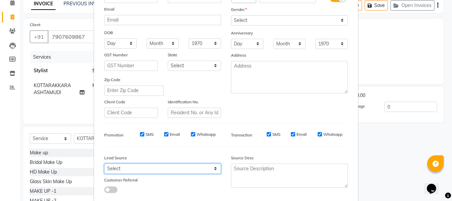
click at [177, 165] on select "Select Walk-in Referral Internet Friend Word of Mouth Advertisement Facebook Ju…" at bounding box center [162, 169] width 117 height 10
select select "31518"
click at [104, 164] on select "Select Walk-in Referral Internet Friend Word of Mouth Advertisement Facebook Ju…" at bounding box center [162, 169] width 117 height 10
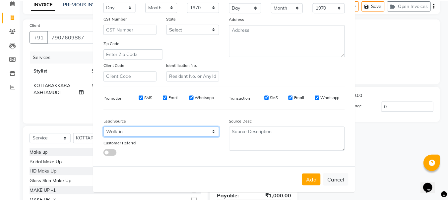
scroll to position [105, 0]
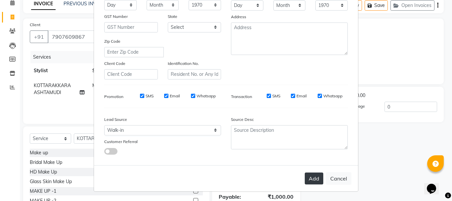
click at [313, 180] on button "Add" at bounding box center [314, 179] width 19 height 12
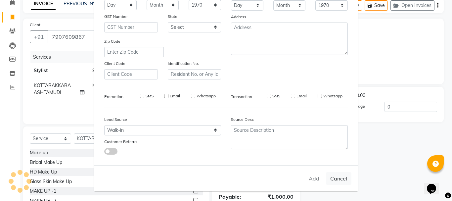
select select
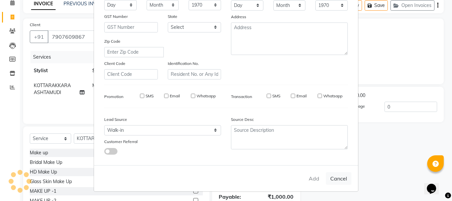
select select
checkbox input "false"
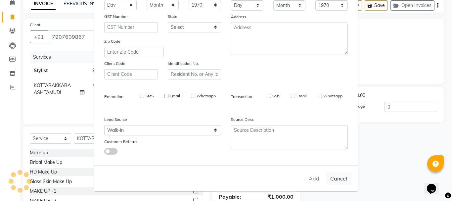
checkbox input "false"
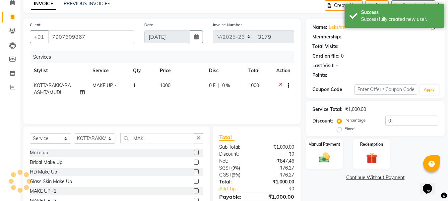
select select "1: Object"
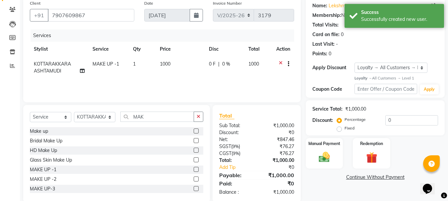
scroll to position [64, 0]
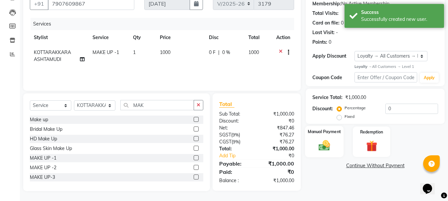
click at [326, 141] on img at bounding box center [324, 145] width 19 height 13
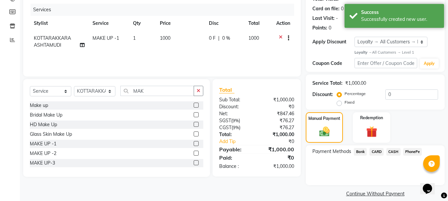
scroll to position [86, 0]
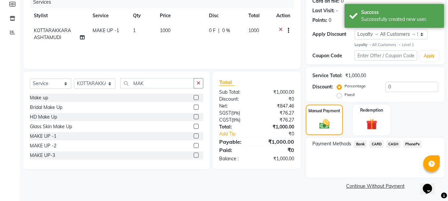
click at [410, 144] on span "PhonePe" at bounding box center [412, 144] width 19 height 8
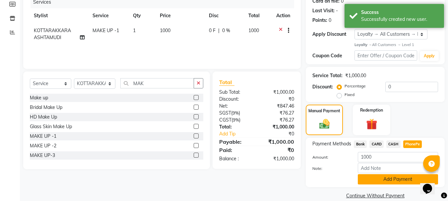
click at [392, 179] on button "Add Payment" at bounding box center [397, 179] width 80 height 10
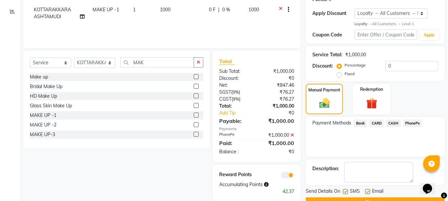
scroll to position [124, 0]
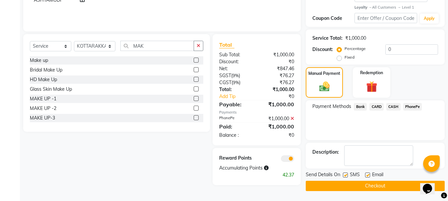
click at [348, 186] on button "Checkout" at bounding box center [374, 186] width 139 height 10
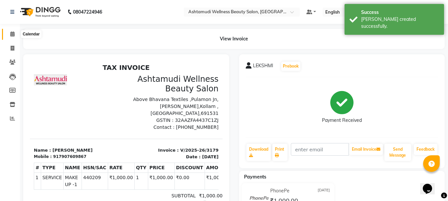
click at [12, 35] on icon at bounding box center [12, 33] width 4 height 5
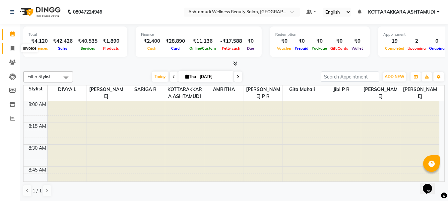
click at [13, 48] on icon at bounding box center [13, 48] width 4 height 5
select select "service"
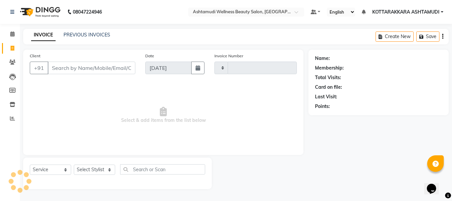
type input "3180"
select select "4664"
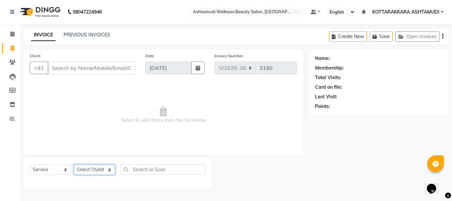
click at [87, 171] on select "Select Stylist" at bounding box center [94, 170] width 41 height 10
select select "75883"
click at [74, 165] on select "Select Stylist AMRITHA DIVYA L Gita Mahali Jibi P R [PERSON_NAME] ASHTAMUDI [PE…" at bounding box center [94, 170] width 41 height 10
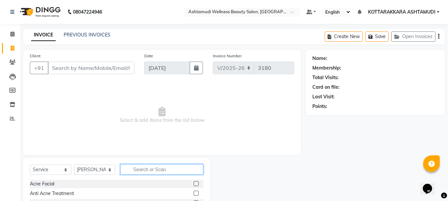
click at [131, 169] on input "text" at bounding box center [161, 169] width 83 height 10
type input "EY"
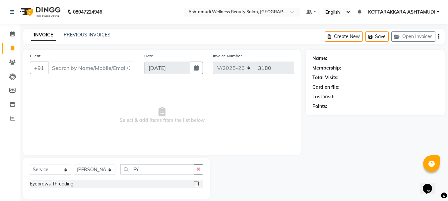
click at [196, 184] on label at bounding box center [195, 183] width 5 height 5
click at [196, 184] on input "checkbox" at bounding box center [195, 184] width 4 height 4
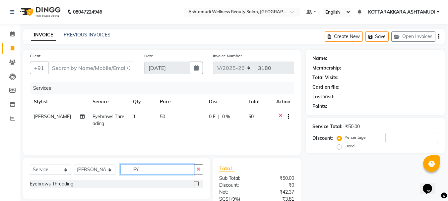
checkbox input "false"
click at [151, 174] on input "EY" at bounding box center [157, 169] width 74 height 10
type input "E"
type input "FULL"
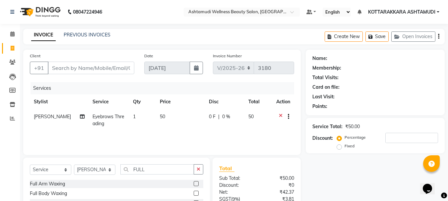
click at [193, 184] on label at bounding box center [195, 183] width 5 height 5
click at [193, 184] on input "checkbox" at bounding box center [195, 184] width 4 height 4
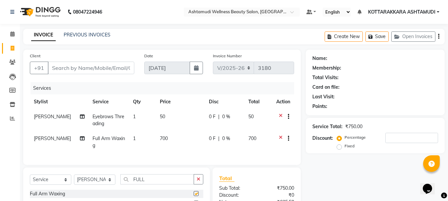
checkbox input "false"
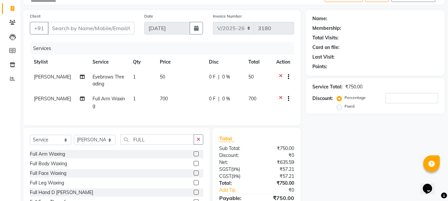
scroll to position [79, 0]
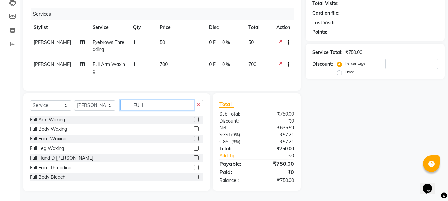
click at [149, 107] on input "FULL" at bounding box center [157, 105] width 74 height 10
type input "F"
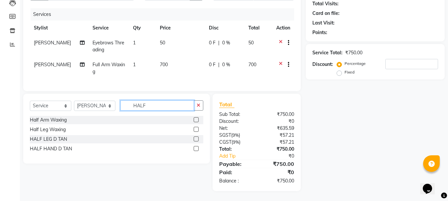
type input "HALF"
click at [196, 129] on label at bounding box center [195, 129] width 5 height 5
click at [196, 129] on input "checkbox" at bounding box center [195, 130] width 4 height 4
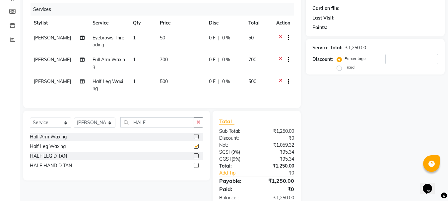
scroll to position [53, 0]
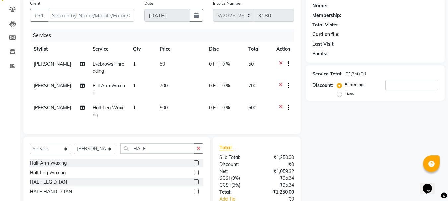
checkbox input "false"
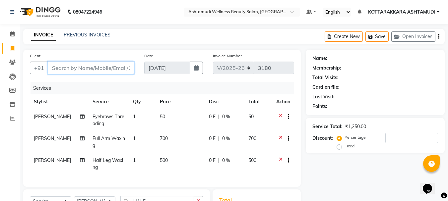
click at [80, 67] on input "Client" at bounding box center [91, 68] width 86 height 13
type input "7"
type input "0"
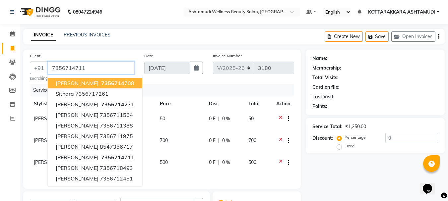
type input "7356714711"
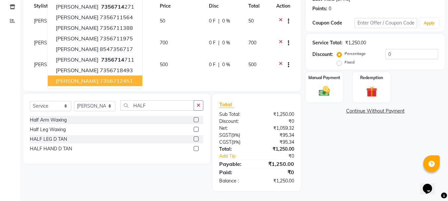
scroll to position [103, 0]
click at [323, 93] on div "Manual Payment" at bounding box center [324, 87] width 39 height 31
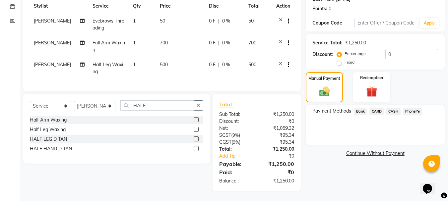
click at [379, 108] on span "CARD" at bounding box center [376, 112] width 14 height 8
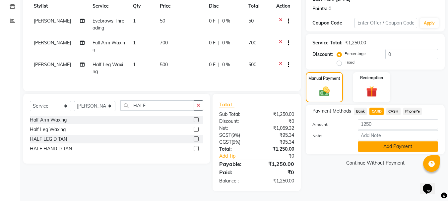
click at [384, 144] on button "Add Payment" at bounding box center [397, 146] width 80 height 10
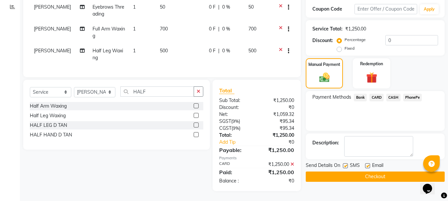
scroll to position [117, 0]
click at [380, 172] on button "Checkout" at bounding box center [374, 177] width 139 height 10
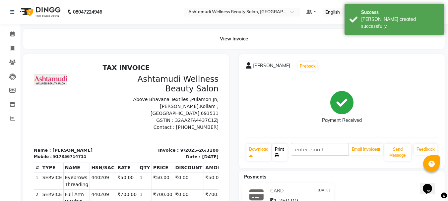
click at [277, 147] on link "Print" at bounding box center [279, 152] width 15 height 17
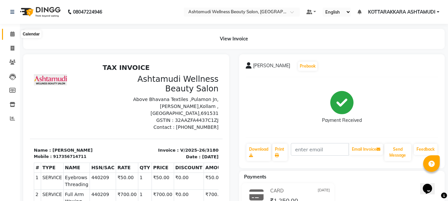
click at [13, 34] on icon at bounding box center [12, 33] width 4 height 5
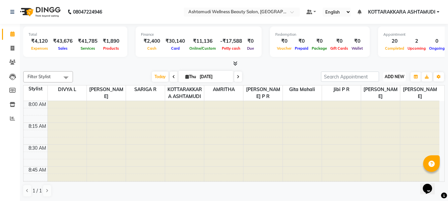
click at [399, 75] on span "ADD NEW" at bounding box center [394, 76] width 20 height 5
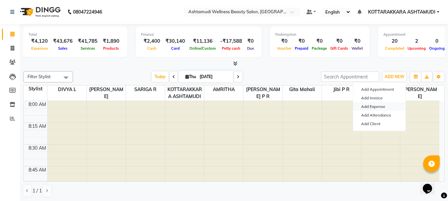
click at [371, 106] on link "Add Expense" at bounding box center [379, 106] width 52 height 9
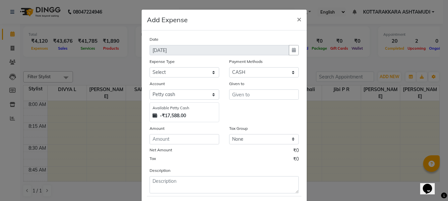
click at [375, 107] on ngb-modal-window "Add Expense × Date 04-09-2025 Expense Type Select ACCOMODATION EXPENSES ADVERTI…" at bounding box center [224, 100] width 448 height 201
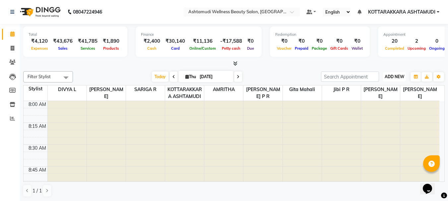
click at [392, 78] on span "ADD NEW" at bounding box center [394, 76] width 20 height 5
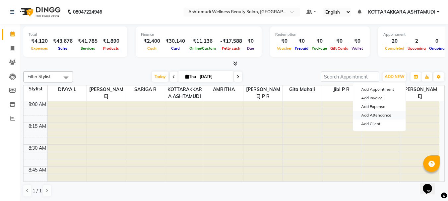
click at [374, 115] on link "Add Attendance" at bounding box center [379, 115] width 52 height 9
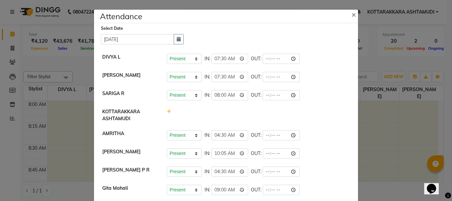
click at [396, 66] on ngb-modal-window "Attendance × Select Date 04-09-2025 DIVYA L Present Absent Late Half Day Weekly…" at bounding box center [226, 100] width 452 height 201
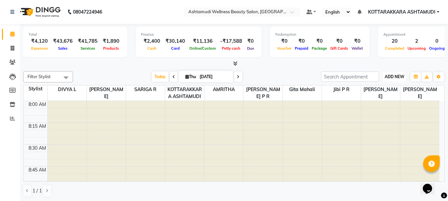
click at [393, 76] on span "ADD NEW" at bounding box center [394, 76] width 20 height 5
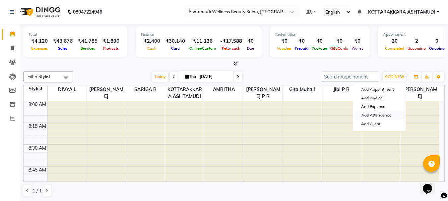
click at [382, 114] on link "Add Attendance" at bounding box center [379, 115] width 52 height 9
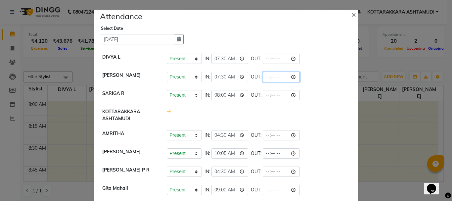
click at [276, 76] on input "time" at bounding box center [281, 77] width 37 height 10
type input "16:30"
click at [308, 120] on div at bounding box center [258, 115] width 193 height 14
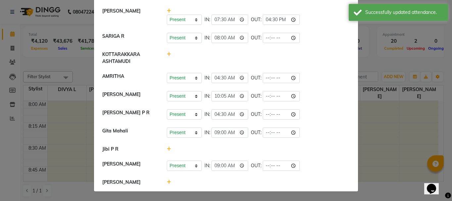
scroll to position [68, 0]
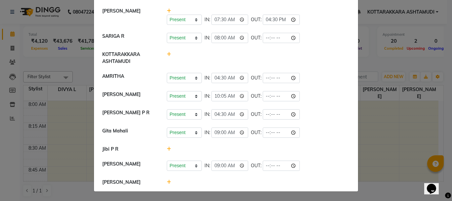
click at [167, 181] on icon at bounding box center [169, 182] width 4 height 5
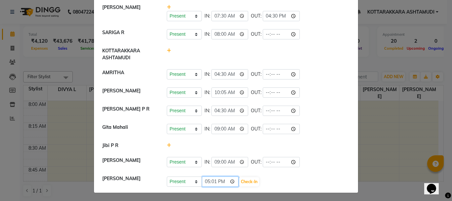
click at [222, 187] on input "17:01" at bounding box center [220, 182] width 37 height 10
type input "11:15"
click at [240, 184] on button "Check-In" at bounding box center [249, 181] width 20 height 9
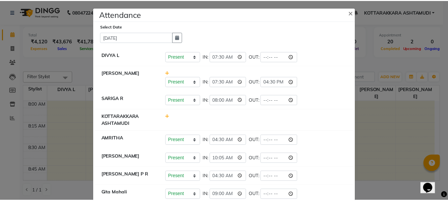
scroll to position [2, 0]
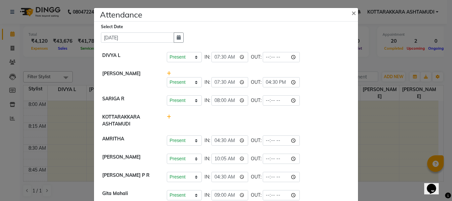
click at [380, 62] on ngb-modal-window "Attendance × Select Date 04-09-2025 DIVYA L Present Absent Late Half Day Weekly…" at bounding box center [226, 100] width 452 height 201
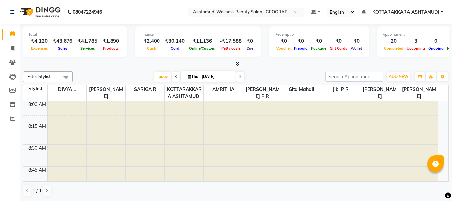
select select "en"
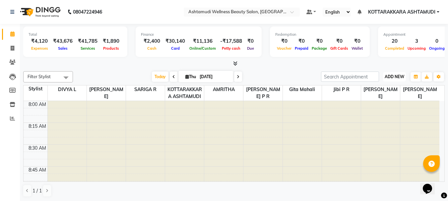
click at [399, 76] on span "ADD NEW" at bounding box center [394, 76] width 20 height 5
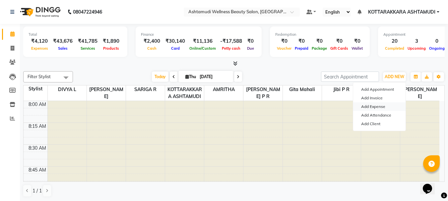
click at [374, 107] on link "Add Expense" at bounding box center [379, 106] width 52 height 9
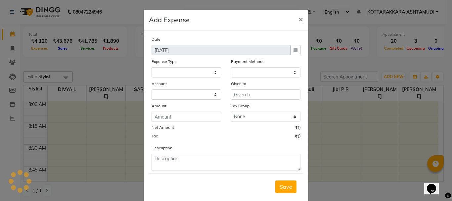
select select
select select "1"
select select "3496"
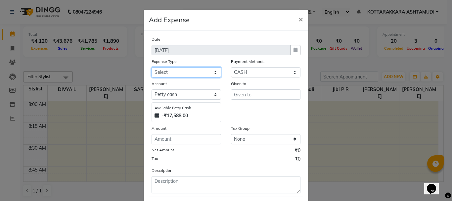
click at [183, 69] on select "Select ACCOMODATION EXPENSES ADVERTISEMENT SALES PROMOTIONAL EXPENSES Bonus BRI…" at bounding box center [187, 72] width 70 height 10
select select "6169"
click at [152, 67] on select "Select ACCOMODATION EXPENSES ADVERTISEMENT SALES PROMOTIONAL EXPENSES Bonus BRI…" at bounding box center [187, 72] width 70 height 10
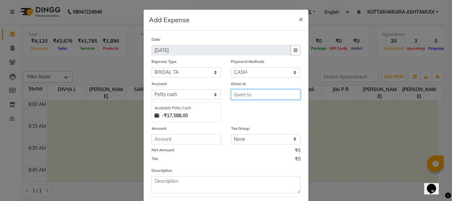
click at [255, 97] on input "text" at bounding box center [266, 94] width 70 height 10
type input "DRIVER"
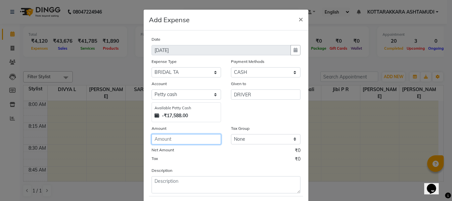
click at [183, 140] on input "number" at bounding box center [187, 139] width 70 height 10
type input "2500"
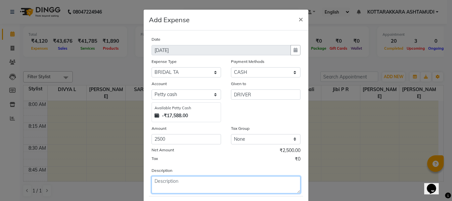
click at [156, 184] on textarea at bounding box center [226, 184] width 149 height 17
type textarea "K"
type textarea "A"
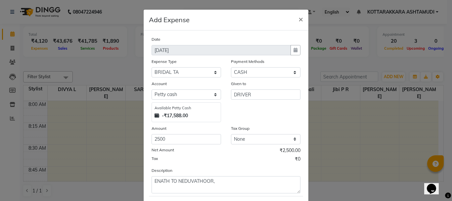
click at [258, 119] on div "Given to DRIVER" at bounding box center [265, 101] width 79 height 42
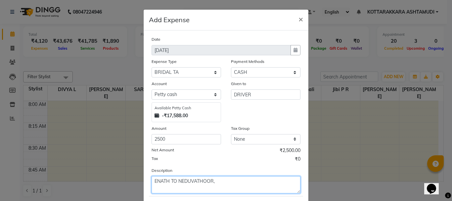
click at [220, 183] on textarea "ENATH TO NEDUVATHOOR," at bounding box center [226, 184] width 149 height 17
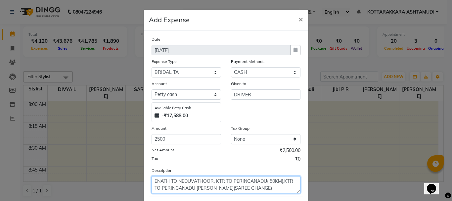
type textarea "ENATH TO NEDUVATHOOR, KTR TO PERINGANADU( 50KM),KTR TO PERINGANADU MAHADEV TEMP…"
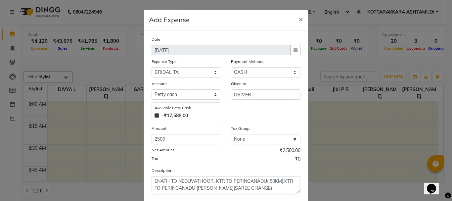
click at [253, 162] on div "Tax ₹0" at bounding box center [226, 160] width 149 height 9
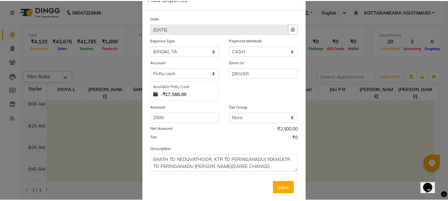
scroll to position [36, 0]
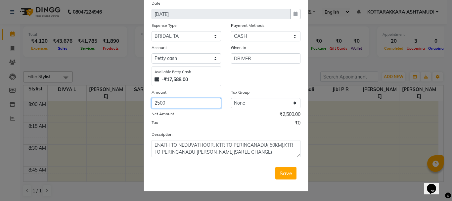
click at [171, 101] on input "2500" at bounding box center [187, 103] width 70 height 10
type input "2"
type input "1700"
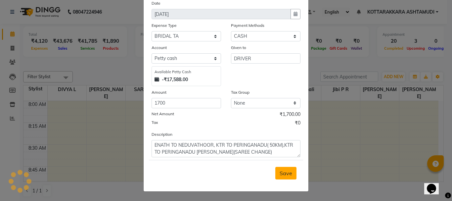
click at [287, 174] on span "Save" at bounding box center [286, 173] width 13 height 7
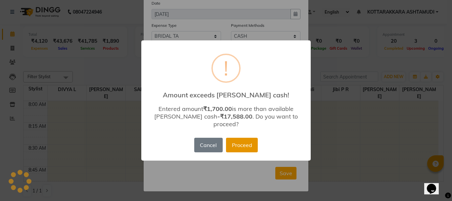
click at [238, 139] on button "Proceed" at bounding box center [242, 145] width 32 height 15
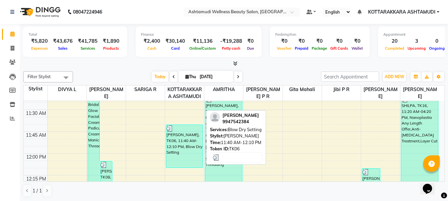
scroll to position [298, 0]
click at [186, 160] on div "[PERSON_NAME], TK06, 11:40 AM-12:10 PM, Blow Dry Setting" at bounding box center [184, 145] width 36 height 43
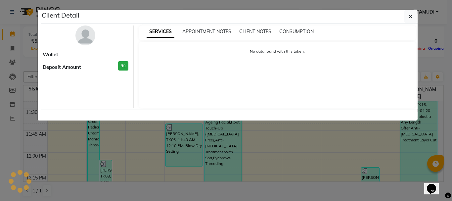
select select "3"
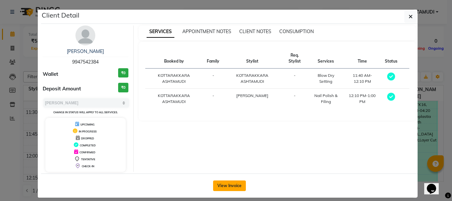
click at [233, 185] on button "View Invoice" at bounding box center [229, 186] width 33 height 11
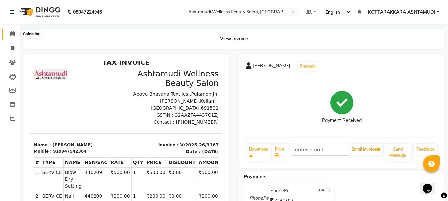
click at [12, 36] on span at bounding box center [13, 34] width 12 height 8
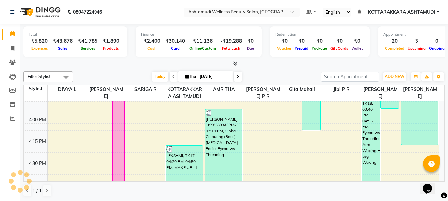
scroll to position [729, 0]
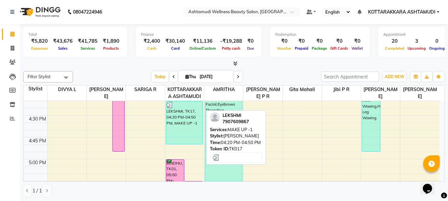
click at [190, 140] on div "LEKSHMI, TK17, 04:20 PM-04:50 PM, MAKE UP -1" at bounding box center [184, 122] width 36 height 43
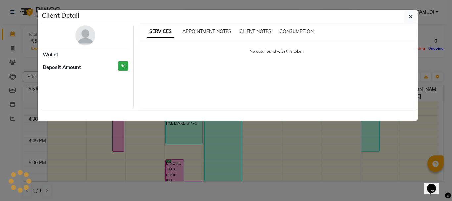
select select "3"
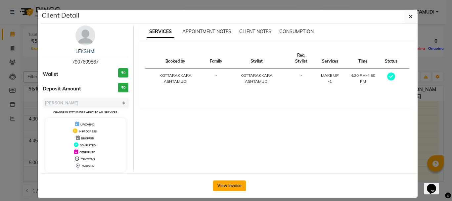
click at [233, 184] on button "View Invoice" at bounding box center [229, 186] width 33 height 11
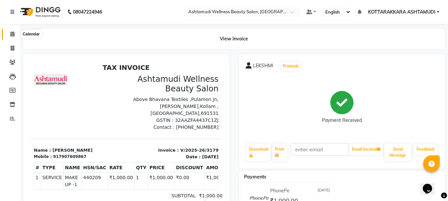
click at [10, 32] on span at bounding box center [13, 34] width 12 height 8
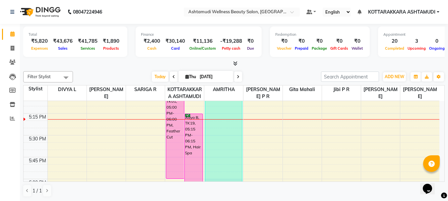
scroll to position [787, 0]
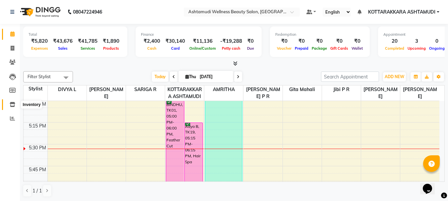
click at [10, 105] on icon at bounding box center [13, 104] width 6 height 5
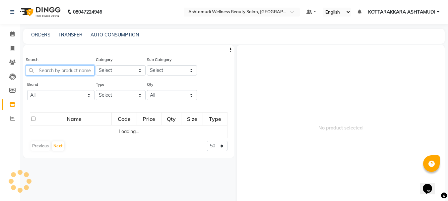
click at [57, 71] on input "text" at bounding box center [60, 70] width 69 height 10
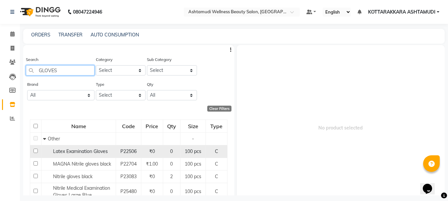
scroll to position [66, 0]
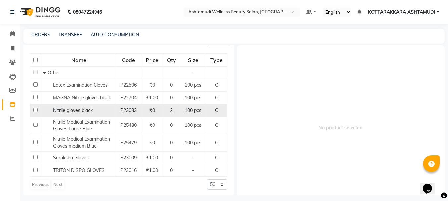
type input "GLOVES"
click at [55, 109] on span "Nitrile gloves black" at bounding box center [72, 110] width 39 height 6
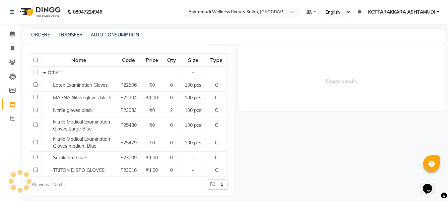
select select
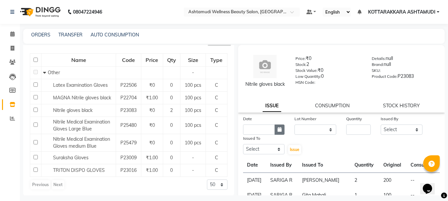
click at [278, 132] on icon "button" at bounding box center [279, 129] width 4 height 5
select select "9"
select select "2025"
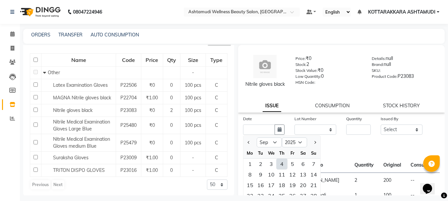
click at [282, 169] on div "4" at bounding box center [281, 164] width 11 height 11
type input "[DATE]"
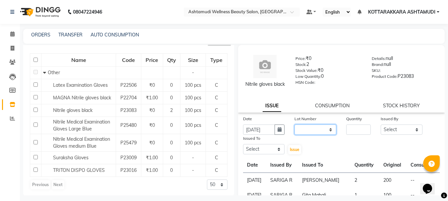
click at [313, 135] on select "None" at bounding box center [315, 130] width 42 height 10
select select "0: null"
click at [294, 132] on select "None" at bounding box center [315, 130] width 42 height 10
click at [348, 135] on input "number" at bounding box center [358, 130] width 25 height 10
type input "1"
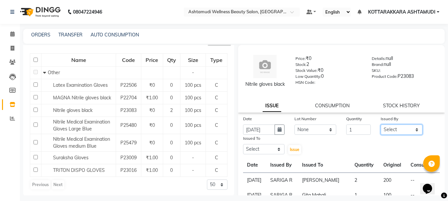
click at [384, 135] on select "Select AMRITHA DIVYA L Gita Mahali Jibi P R Karina Darjee KOTTARAKKARA ASHTAMUD…" at bounding box center [401, 130] width 42 height 10
select select "27423"
click at [380, 132] on select "Select AMRITHA DIVYA L Gita Mahali Jibi P R Karina Darjee KOTTARAKKARA ASHTAMUD…" at bounding box center [401, 130] width 42 height 10
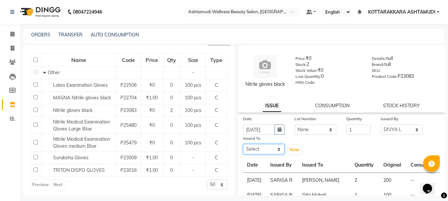
click at [267, 154] on select "Select AMRITHA DIVYA L Gita Mahali Jibi P R Karina Darjee KOTTARAKKARA ASHTAMUD…" at bounding box center [264, 149] width 42 height 10
select select "27427"
click at [243, 151] on select "Select AMRITHA DIVYA L Gita Mahali Jibi P R Karina Darjee KOTTARAKKARA ASHTAMUD…" at bounding box center [264, 149] width 42 height 10
click at [294, 152] on span "Issue" at bounding box center [295, 149] width 10 height 5
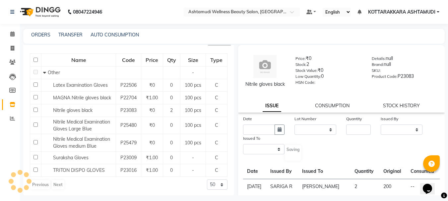
select select
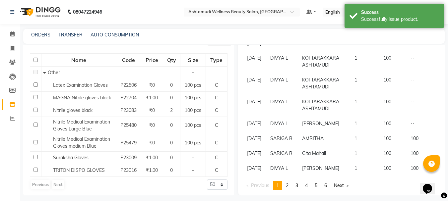
scroll to position [230, 0]
click at [10, 32] on icon at bounding box center [12, 33] width 4 height 5
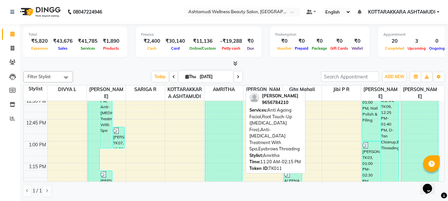
scroll to position [397, 0]
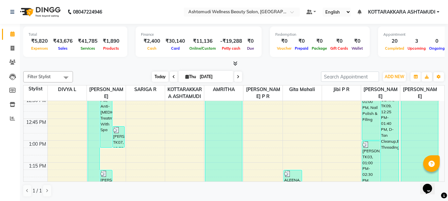
click at [157, 76] on span "Today" at bounding box center [160, 77] width 17 height 10
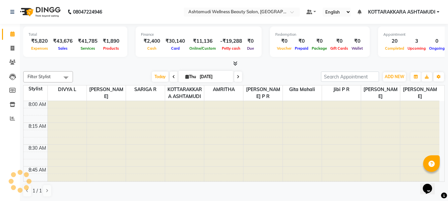
scroll to position [787, 0]
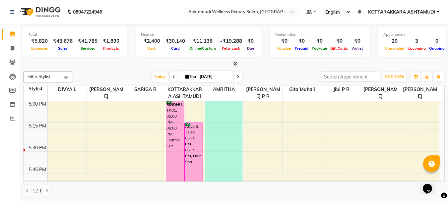
click at [239, 76] on span at bounding box center [238, 77] width 8 height 10
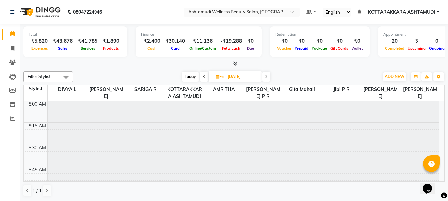
scroll to position [0, 0]
drag, startPoint x: 264, startPoint y: 75, endPoint x: 228, endPoint y: 103, distance: 45.8
click at [264, 78] on span at bounding box center [266, 77] width 8 height 10
click at [267, 77] on icon at bounding box center [266, 77] width 3 height 4
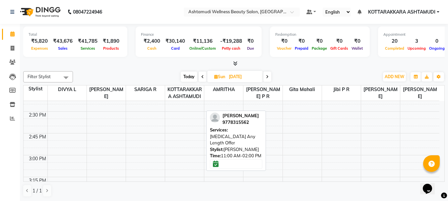
scroll to position [629, 0]
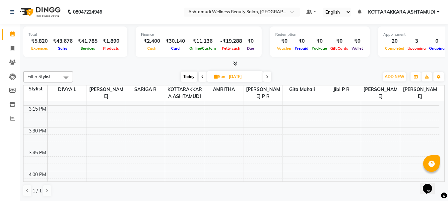
click at [267, 77] on icon at bounding box center [267, 77] width 3 height 4
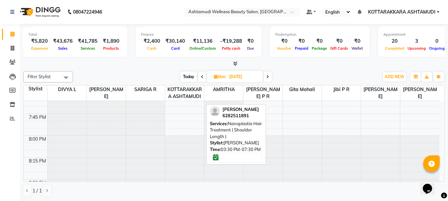
scroll to position [1063, 0]
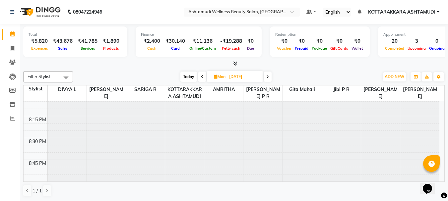
click at [188, 76] on span "Today" at bounding box center [188, 77] width 17 height 10
type input "[DATE]"
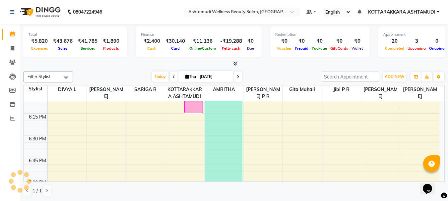
scroll to position [864, 0]
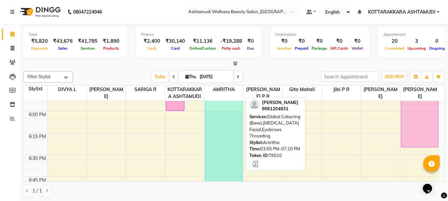
drag, startPoint x: 195, startPoint y: 130, endPoint x: 426, endPoint y: 141, distance: 230.8
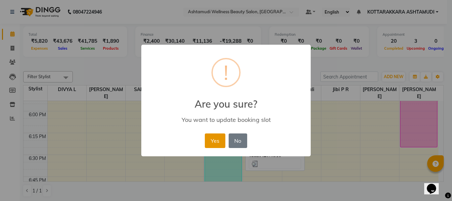
click at [214, 143] on button "Yes" at bounding box center [215, 140] width 20 height 15
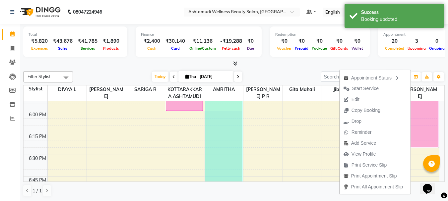
click at [357, 89] on span "Start Service" at bounding box center [365, 88] width 26 height 7
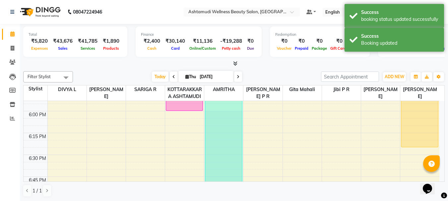
scroll to position [732, 0]
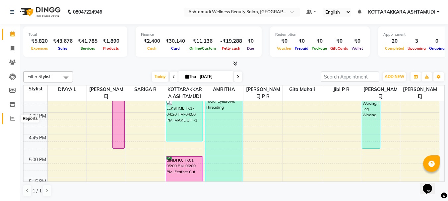
click at [13, 119] on icon at bounding box center [12, 118] width 5 height 5
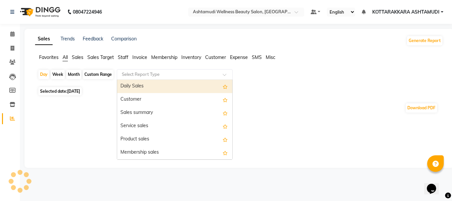
click at [171, 73] on input "text" at bounding box center [168, 74] width 95 height 7
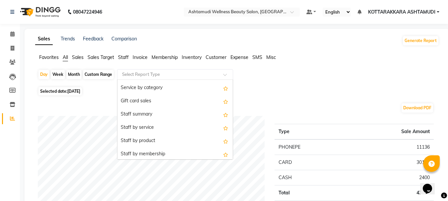
scroll to position [132, 0]
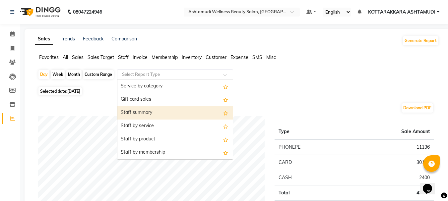
click at [150, 111] on div "Staff summary" at bounding box center [174, 112] width 115 height 13
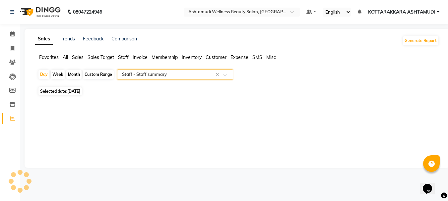
select select "full_report"
select select "csv"
click at [99, 71] on div "Custom Range" at bounding box center [98, 74] width 31 height 9
select select "9"
select select "2025"
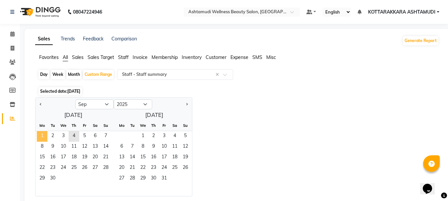
click at [43, 137] on span "1" at bounding box center [42, 136] width 11 height 11
drag, startPoint x: 43, startPoint y: 137, endPoint x: 77, endPoint y: 134, distance: 33.6
click at [77, 134] on div "1 2 3 4 5 6 7" at bounding box center [73, 136] width 76 height 11
click at [77, 134] on span "4" at bounding box center [74, 136] width 11 height 11
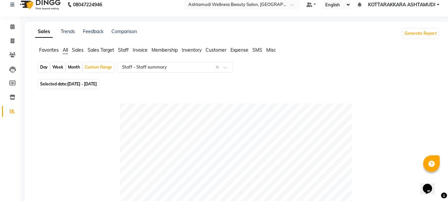
scroll to position [0, 0]
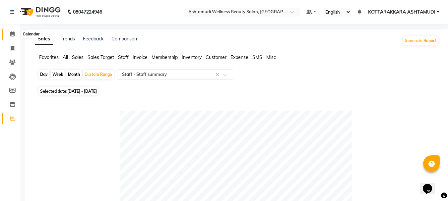
click at [12, 36] on icon at bounding box center [12, 33] width 4 height 5
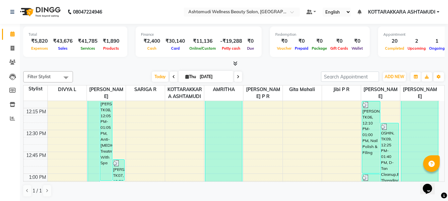
scroll to position [563, 0]
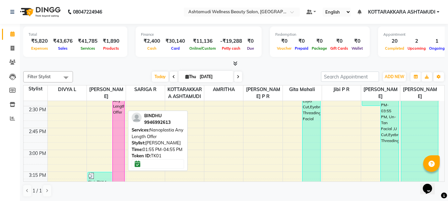
click at [121, 160] on div "BINDHU, TK01, 01:55 PM-04:55 PM, Nanoplastia Any Length Offer" at bounding box center [119, 186] width 12 height 261
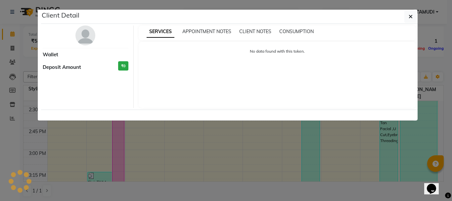
select select "6"
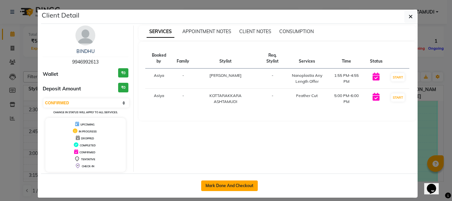
click at [228, 188] on button "Mark Done And Checkout" at bounding box center [229, 186] width 57 height 11
select select "service"
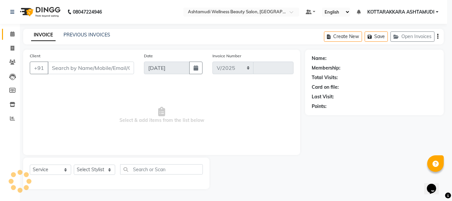
select select "4664"
type input "3181"
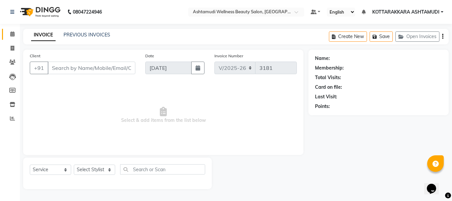
type input "9946992613"
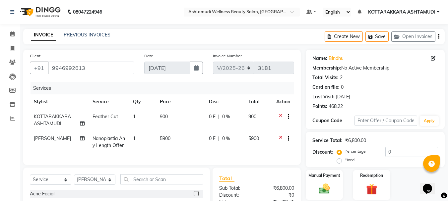
click at [279, 115] on icon at bounding box center [281, 117] width 4 height 8
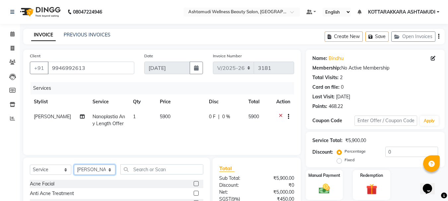
click at [91, 170] on select "Select Stylist AMRITHA DIVYA L Gita Mahali Jibi P R [PERSON_NAME] ASHTAMUDI [PE…" at bounding box center [94, 170] width 41 height 10
select select "65260"
click at [74, 165] on select "Select Stylist AMRITHA DIVYA L Gita Mahali Jibi P R [PERSON_NAME] ASHTAMUDI [PE…" at bounding box center [94, 170] width 41 height 10
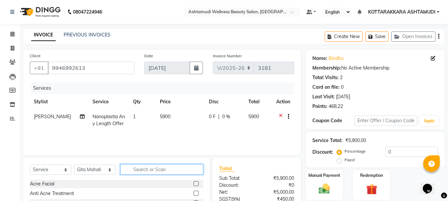
click at [145, 169] on input "text" at bounding box center [161, 169] width 83 height 10
type input "LAYER"
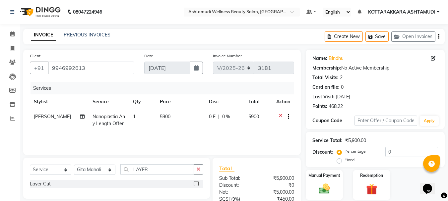
click at [196, 183] on label at bounding box center [195, 183] width 5 height 5
click at [196, 183] on input "checkbox" at bounding box center [195, 184] width 4 height 4
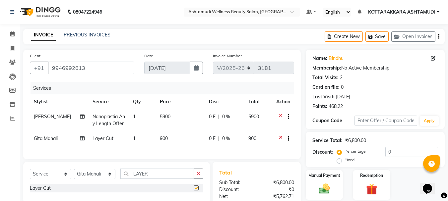
checkbox input "false"
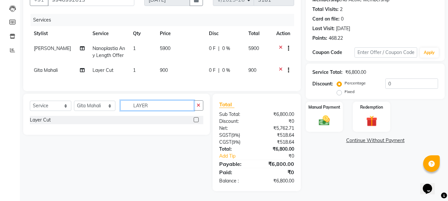
click at [156, 107] on input "LAYER" at bounding box center [157, 105] width 74 height 10
type input "L"
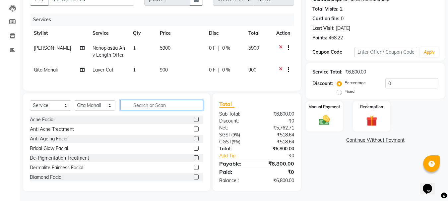
type input "J"
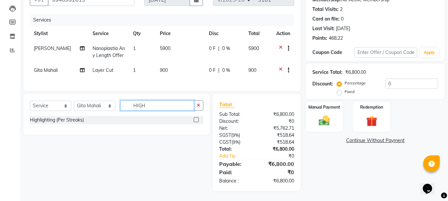
type input "HIGH"
click at [196, 120] on label at bounding box center [195, 119] width 5 height 5
click at [196, 120] on input "checkbox" at bounding box center [195, 120] width 4 height 4
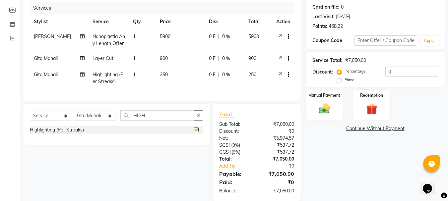
checkbox input "false"
click at [132, 83] on td "1" at bounding box center [142, 78] width 27 height 22
select select "65260"
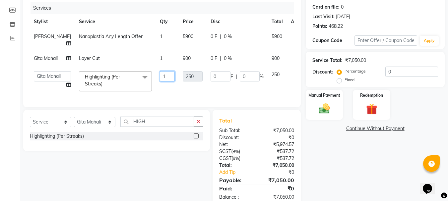
click at [160, 81] on input "1" at bounding box center [167, 76] width 15 height 10
type input "4"
click at [149, 101] on div "Services Stylist Service Qty Price Disc Total Action NISHA SAMUEL Nanoplastia A…" at bounding box center [162, 51] width 264 height 99
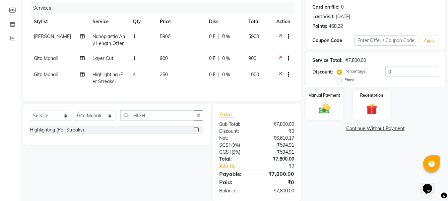
click at [133, 61] on span "1" at bounding box center [134, 58] width 3 height 6
select select "65260"
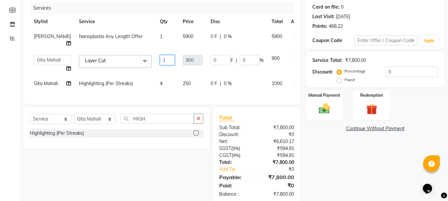
click at [160, 65] on input "1" at bounding box center [167, 60] width 15 height 10
type input "2"
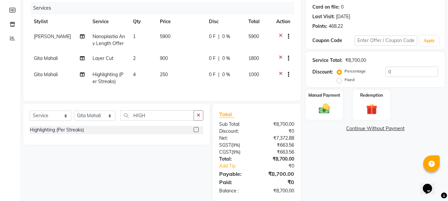
drag, startPoint x: 160, startPoint y: 100, endPoint x: 152, endPoint y: 131, distance: 32.5
click at [160, 94] on div "Services Stylist Service Qty Price Disc Total Action NISHA SAMUEL Nanoplastia A…" at bounding box center [162, 48] width 264 height 92
click at [152, 121] on input "HIGH" at bounding box center [157, 115] width 74 height 10
type input "H"
type input "EY"
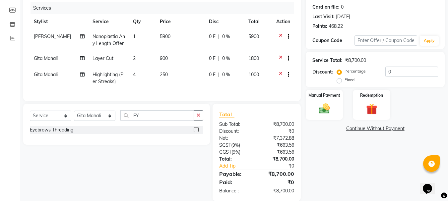
click at [197, 132] on label at bounding box center [195, 129] width 5 height 5
click at [197, 132] on input "checkbox" at bounding box center [195, 130] width 4 height 4
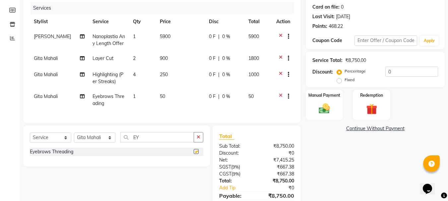
checkbox input "false"
click at [211, 62] on span "0 F" at bounding box center [212, 58] width 7 height 7
select select "65260"
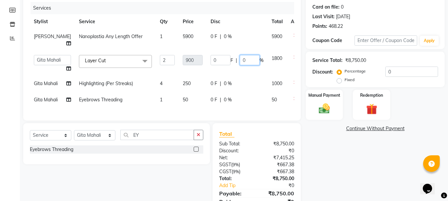
click at [239, 65] on input "0" at bounding box center [249, 60] width 20 height 10
type input "150"
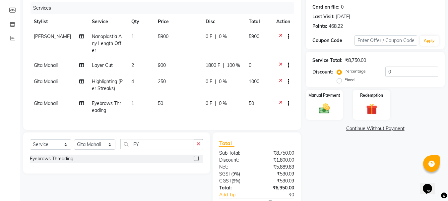
click at [222, 45] on td "0 F | 0 %" at bounding box center [222, 43] width 43 height 29
select select "27427"
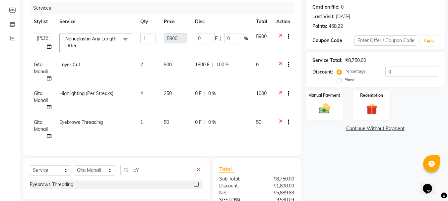
click at [226, 65] on span "100 %" at bounding box center [222, 64] width 13 height 7
select select "65260"
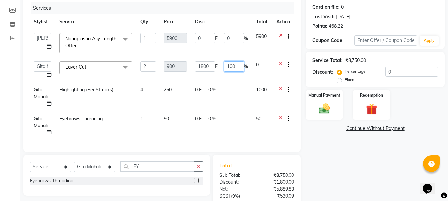
click at [240, 65] on input "100" at bounding box center [234, 66] width 20 height 10
type input "1"
type input "15"
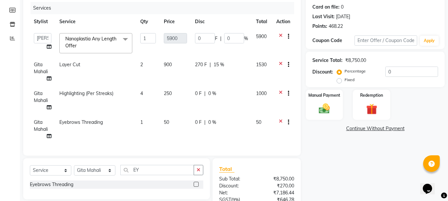
click at [216, 75] on td "270 F | 15 %" at bounding box center [221, 71] width 61 height 29
select select "65260"
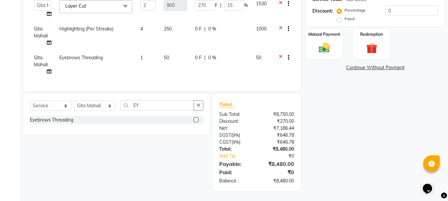
scroll to position [80, 0]
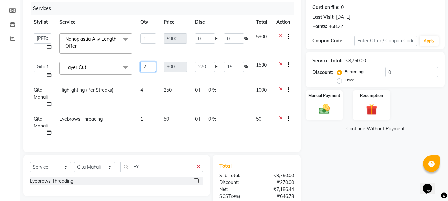
click at [149, 68] on input "2" at bounding box center [148, 67] width 16 height 10
type input "1"
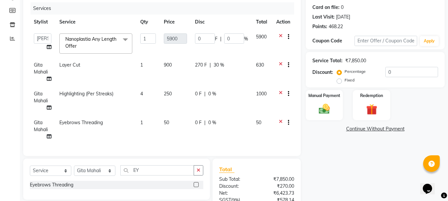
click at [148, 75] on td "1" at bounding box center [148, 72] width 24 height 29
select select "65260"
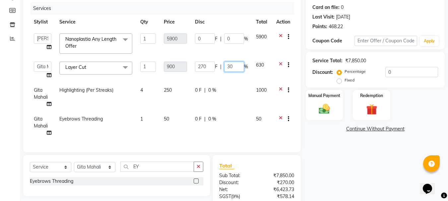
click at [239, 65] on input "30" at bounding box center [234, 67] width 20 height 10
type input "3"
type input "15"
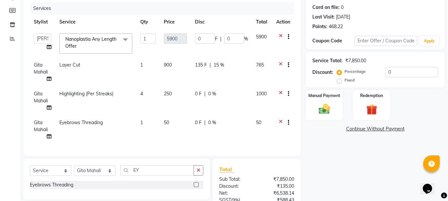
click at [180, 78] on td "900" at bounding box center [175, 72] width 31 height 29
select select "65260"
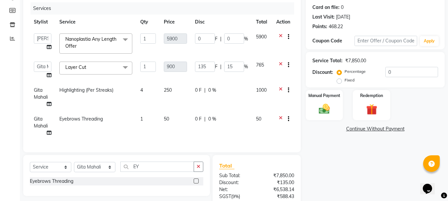
click at [281, 64] on icon at bounding box center [281, 66] width 4 height 8
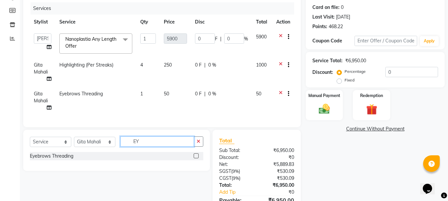
click at [153, 147] on input "EY" at bounding box center [157, 141] width 74 height 10
type input "E"
type input "U CUT"
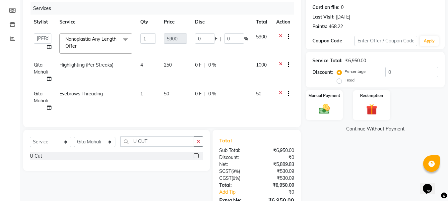
click at [197, 158] on label at bounding box center [195, 155] width 5 height 5
click at [197, 158] on input "checkbox" at bounding box center [195, 156] width 4 height 4
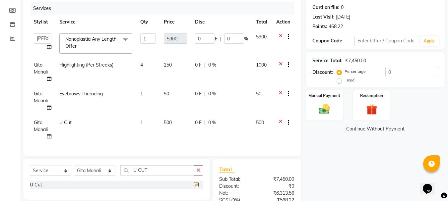
checkbox input "false"
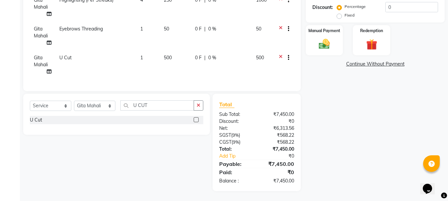
scroll to position [17, 0]
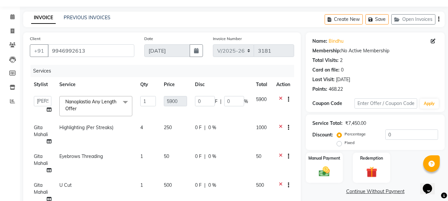
click at [280, 156] on icon at bounding box center [281, 157] width 4 height 8
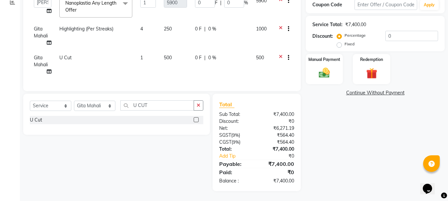
drag, startPoint x: 338, startPoint y: 79, endPoint x: 379, endPoint y: 125, distance: 61.9
click at [341, 84] on div "Name: Bindhu Membership: No Active Membership Total Visits: 2 Card on file: 0 L…" at bounding box center [377, 62] width 144 height 257
click at [328, 77] on img at bounding box center [324, 72] width 19 height 13
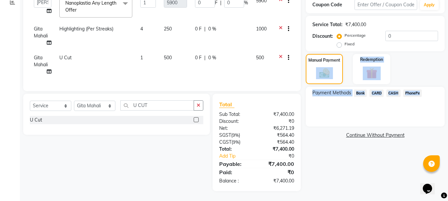
click at [409, 90] on span "PhonePe" at bounding box center [412, 93] width 19 height 8
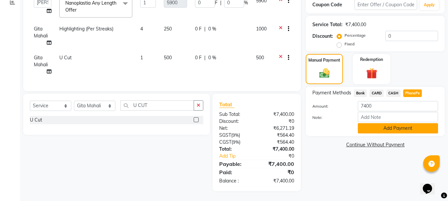
click at [388, 126] on button "Add Payment" at bounding box center [397, 128] width 80 height 10
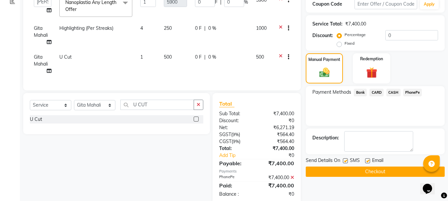
scroll to position [135, 0]
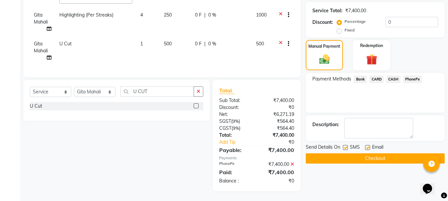
click at [337, 154] on button "Checkout" at bounding box center [374, 158] width 139 height 10
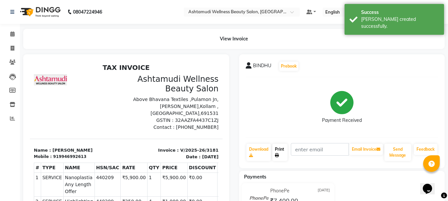
drag, startPoint x: 277, startPoint y: 151, endPoint x: 291, endPoint y: 170, distance: 23.7
click at [277, 151] on link "Print" at bounding box center [279, 152] width 15 height 17
click at [15, 48] on span at bounding box center [13, 49] width 12 height 8
select select "service"
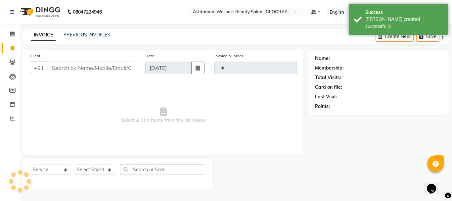
type input "3182"
select select "4664"
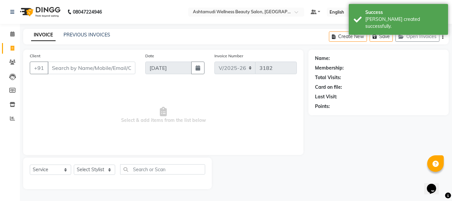
drag, startPoint x: 59, startPoint y: 69, endPoint x: 62, endPoint y: 65, distance: 4.7
click at [60, 69] on input "Client" at bounding box center [92, 68] width 88 height 13
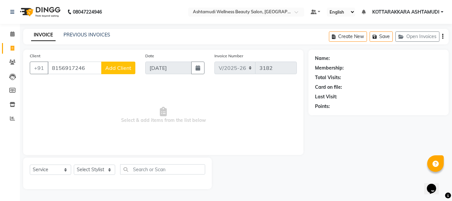
type input "8156917246"
click at [118, 70] on span "Add Client" at bounding box center [118, 68] width 26 height 7
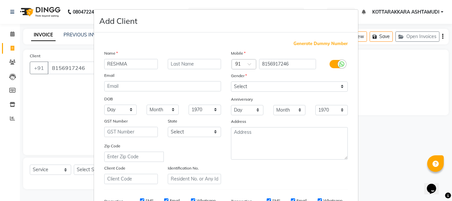
type input "RESHMA"
drag, startPoint x: 257, startPoint y: 87, endPoint x: 255, endPoint y: 91, distance: 4.5
click at [257, 88] on select "Select [DEMOGRAPHIC_DATA] [DEMOGRAPHIC_DATA] Other Prefer Not To Say" at bounding box center [289, 86] width 117 height 10
select select "[DEMOGRAPHIC_DATA]"
click at [231, 81] on select "Select [DEMOGRAPHIC_DATA] [DEMOGRAPHIC_DATA] Other Prefer Not To Say" at bounding box center [289, 86] width 117 height 10
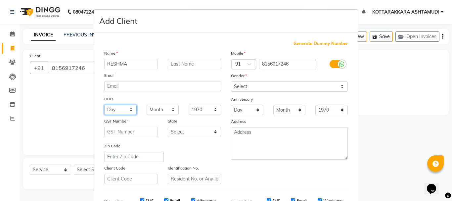
click at [122, 111] on select "Day 01 02 03 04 05 06 07 08 09 10 11 12 13 14 15 16 17 18 19 20 21 22 23 24 25 …" at bounding box center [120, 110] width 32 height 10
select select "16"
click at [104, 105] on select "Day 01 02 03 04 05 06 07 08 09 10 11 12 13 14 15 16 17 18 19 20 21 22 23 24 25 …" at bounding box center [120, 110] width 32 height 10
click at [151, 110] on select "Month January February March April May June July August September October Novem…" at bounding box center [163, 110] width 32 height 10
select select "06"
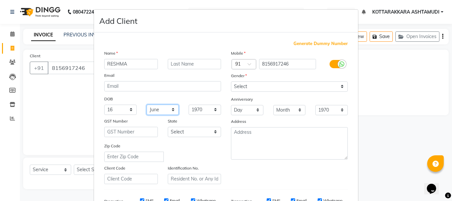
click at [147, 105] on select "Month January February March April May June July August September October Novem…" at bounding box center [163, 110] width 32 height 10
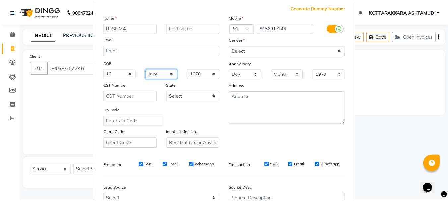
scroll to position [105, 0]
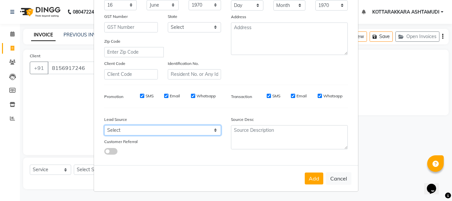
drag, startPoint x: 108, startPoint y: 131, endPoint x: 103, endPoint y: 125, distance: 7.1
click at [108, 131] on select "Select Walk-in Referral Internet Friend Word of Mouth Advertisement Facebook Ju…" at bounding box center [162, 130] width 117 height 10
select select "31518"
click at [104, 125] on select "Select Walk-in Referral Internet Friend Word of Mouth Advertisement Facebook Ju…" at bounding box center [162, 130] width 117 height 10
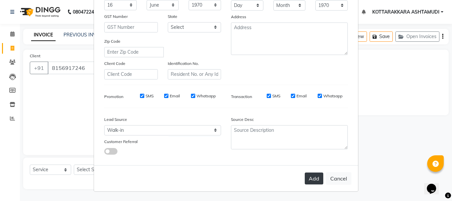
click at [316, 174] on button "Add" at bounding box center [314, 179] width 19 height 12
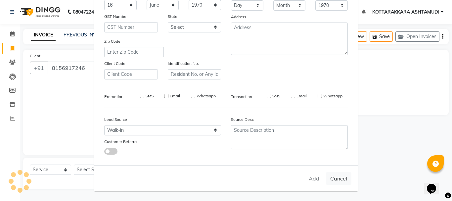
select select
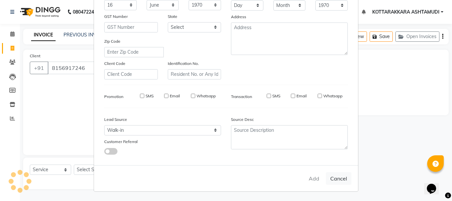
select select
checkbox input "false"
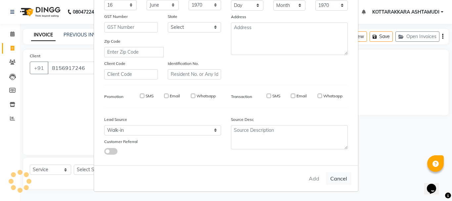
checkbox input "false"
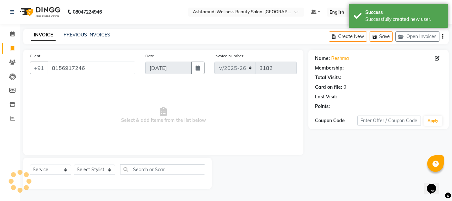
select select "1: Object"
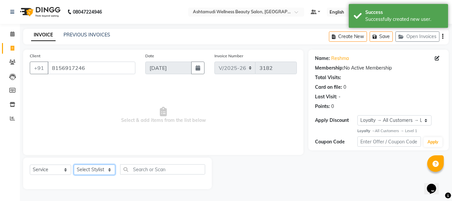
click at [101, 170] on select "Select Stylist AMRITHA DIVYA L Gita Mahali Jibi P R [PERSON_NAME] ASHTAMUDI [PE…" at bounding box center [94, 170] width 41 height 10
select select "27465"
click at [74, 165] on select "Select Stylist AMRITHA DIVYA L Gita Mahali Jibi P R [PERSON_NAME] ASHTAMUDI [PE…" at bounding box center [94, 170] width 41 height 10
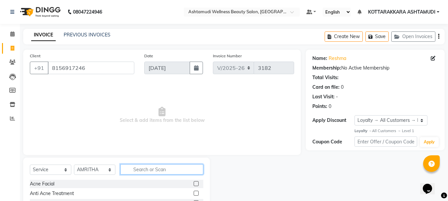
click at [150, 171] on input "text" at bounding box center [161, 169] width 83 height 10
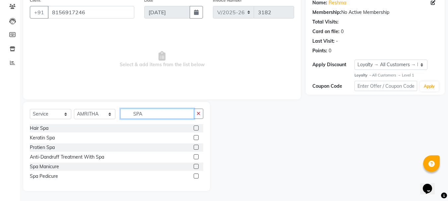
type input "SPA"
drag, startPoint x: 195, startPoint y: 156, endPoint x: 202, endPoint y: 159, distance: 8.1
click at [195, 156] on label at bounding box center [195, 156] width 5 height 5
click at [195, 156] on input "checkbox" at bounding box center [195, 157] width 4 height 4
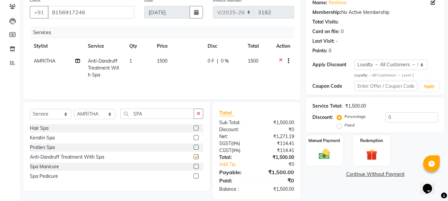
checkbox input "false"
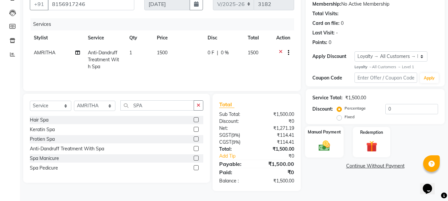
click at [319, 150] on img at bounding box center [324, 145] width 19 height 13
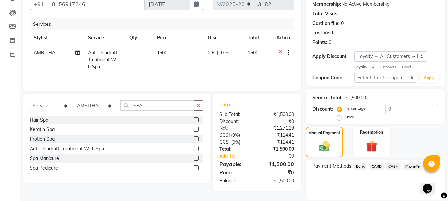
drag, startPoint x: 395, startPoint y: 167, endPoint x: 394, endPoint y: 170, distance: 3.7
click at [395, 167] on span "CASH" at bounding box center [393, 167] width 14 height 8
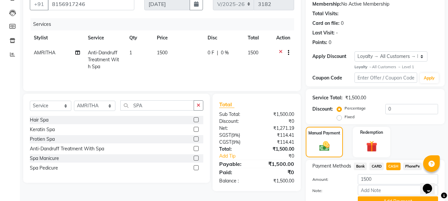
scroll to position [96, 0]
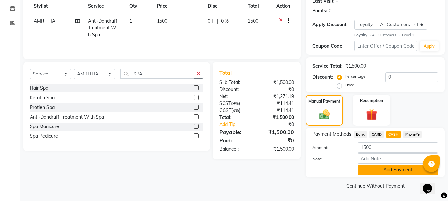
click at [381, 170] on button "Add Payment" at bounding box center [397, 170] width 80 height 10
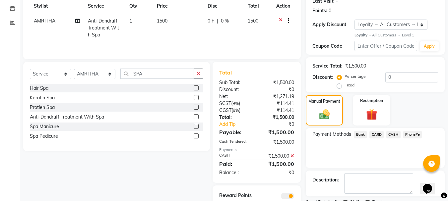
scroll to position [127, 0]
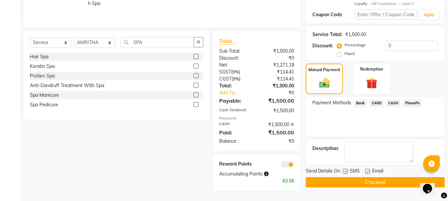
click at [365, 180] on button "Checkout" at bounding box center [374, 182] width 139 height 10
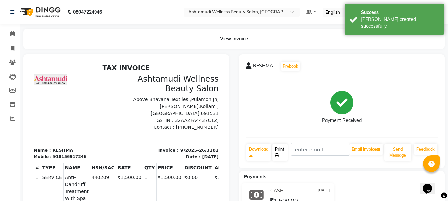
click at [279, 152] on link "Print" at bounding box center [279, 152] width 15 height 17
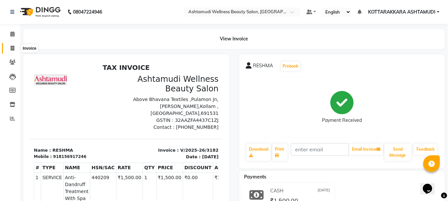
click at [11, 49] on icon at bounding box center [13, 48] width 4 height 5
select select "4664"
select select "service"
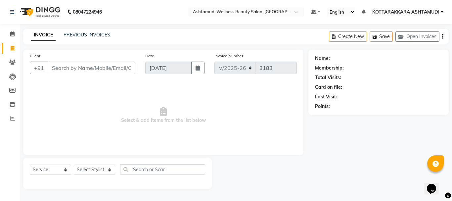
click at [91, 70] on input "Client" at bounding box center [92, 68] width 88 height 13
type input "9947523870"
click at [123, 67] on span "Add Client" at bounding box center [118, 68] width 26 height 7
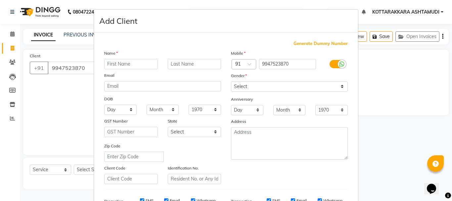
click at [115, 63] on input "text" at bounding box center [131, 64] width 54 height 10
type input "SHYMA"
drag, startPoint x: 231, startPoint y: 88, endPoint x: 234, endPoint y: 91, distance: 4.2
click at [231, 88] on select "Select [DEMOGRAPHIC_DATA] [DEMOGRAPHIC_DATA] Other Prefer Not To Say" at bounding box center [289, 86] width 117 height 10
select select "[DEMOGRAPHIC_DATA]"
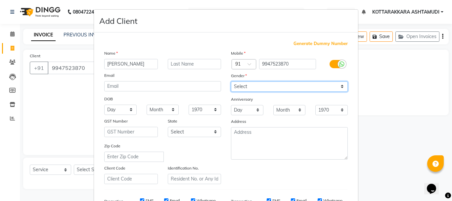
click at [231, 81] on select "Select [DEMOGRAPHIC_DATA] [DEMOGRAPHIC_DATA] Other Prefer Not To Say" at bounding box center [289, 86] width 117 height 10
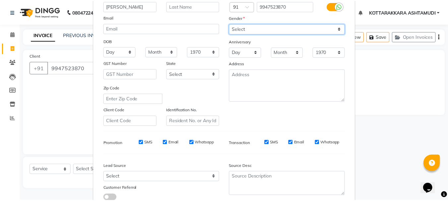
scroll to position [105, 0]
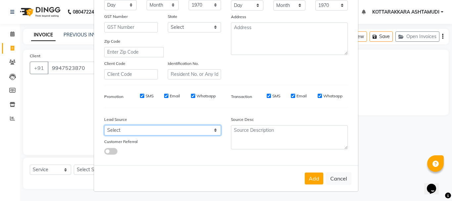
click at [114, 131] on select "Select Walk-in Referral Internet Friend Word of Mouth Advertisement Facebook Ju…" at bounding box center [162, 130] width 117 height 10
select select "31518"
click at [104, 125] on select "Select Walk-in Referral Internet Friend Word of Mouth Advertisement Facebook Ju…" at bounding box center [162, 130] width 117 height 10
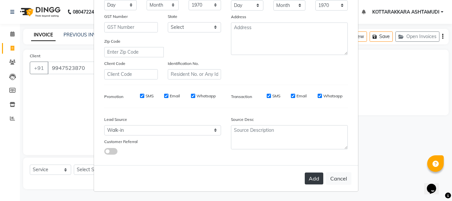
click at [314, 179] on button "Add" at bounding box center [314, 179] width 19 height 12
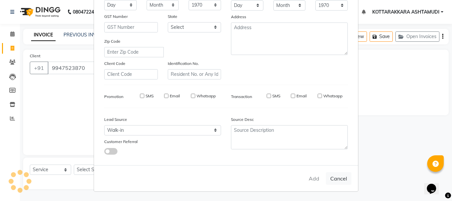
select select
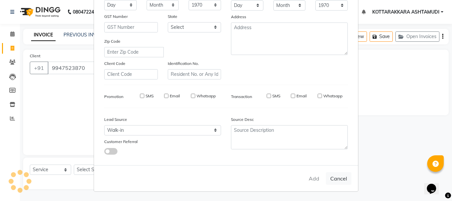
select select
checkbox input "false"
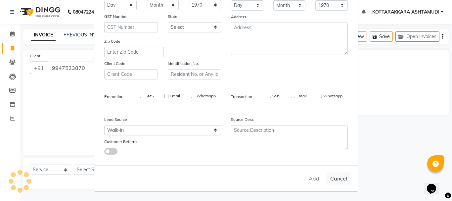
checkbox input "false"
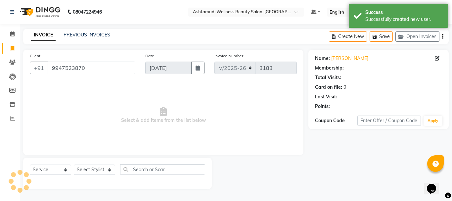
select select "1: Object"
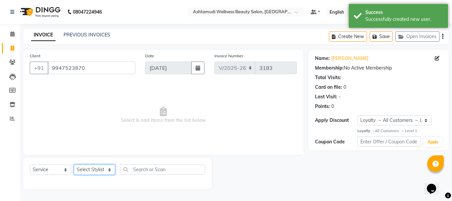
click at [97, 172] on select "Select Stylist AMRITHA DIVYA L Gita Mahali Jibi P R [PERSON_NAME] ASHTAMUDI [PE…" at bounding box center [94, 170] width 41 height 10
select select "65260"
click at [74, 165] on select "Select Stylist AMRITHA DIVYA L Gita Mahali Jibi P R [PERSON_NAME] ASHTAMUDI [PE…" at bounding box center [94, 170] width 41 height 10
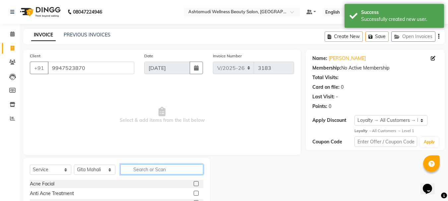
click at [152, 166] on input "text" at bounding box center [161, 169] width 83 height 10
type input "U"
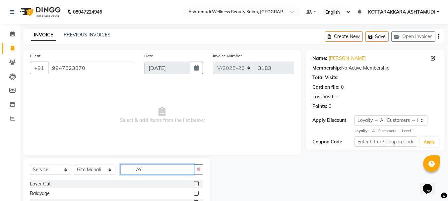
type input "LAY"
click at [197, 184] on label at bounding box center [195, 183] width 5 height 5
click at [197, 184] on input "checkbox" at bounding box center [195, 184] width 4 height 4
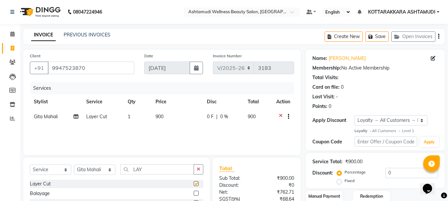
checkbox input "false"
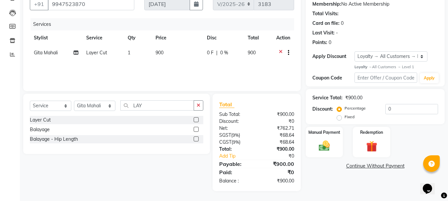
click at [222, 51] on span "0 %" at bounding box center [224, 52] width 8 height 7
select select "65260"
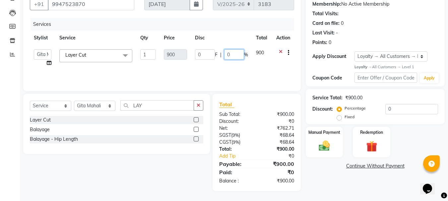
click at [234, 54] on input "0" at bounding box center [234, 54] width 20 height 10
type input "150"
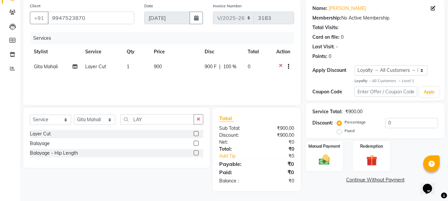
scroll to position [50, 0]
click at [179, 72] on div "Services Stylist Service Qty Price Disc Total Action Gita Mahali Layer Cut 1 90…" at bounding box center [162, 65] width 264 height 66
click at [233, 65] on span "100 %" at bounding box center [229, 66] width 13 height 7
select select "65260"
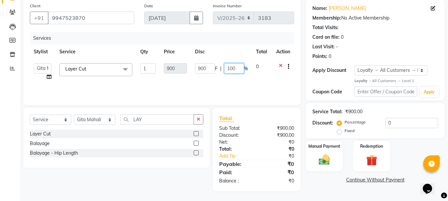
click at [238, 66] on input "100" at bounding box center [234, 68] width 20 height 10
type input "1"
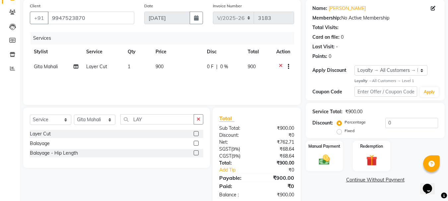
click at [209, 63] on span "0 F" at bounding box center [210, 66] width 7 height 7
select select "65260"
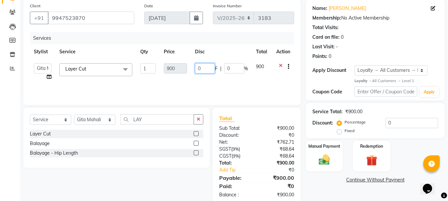
click at [206, 70] on input "0" at bounding box center [205, 68] width 20 height 10
type input "150"
click at [196, 82] on div "Services Stylist Service Qty Price Disc Total Action AMRITHA DIVYA L Gita Mahal…" at bounding box center [162, 65] width 264 height 66
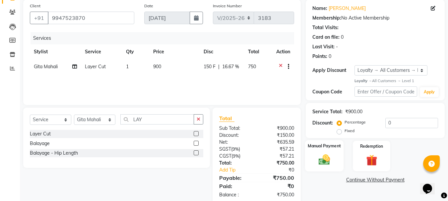
click at [332, 159] on img at bounding box center [324, 159] width 19 height 13
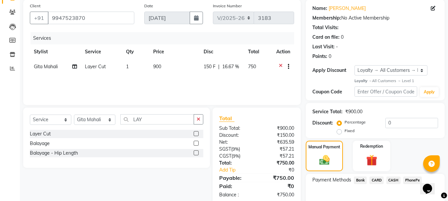
scroll to position [86, 0]
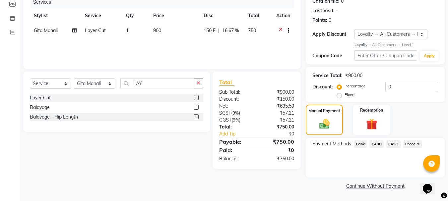
click at [391, 145] on span "CASH" at bounding box center [393, 144] width 14 height 8
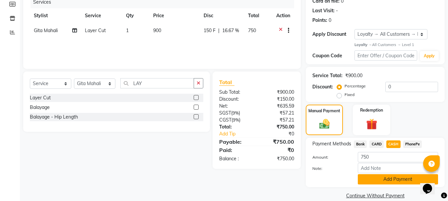
click at [379, 178] on button "Add Payment" at bounding box center [397, 179] width 80 height 10
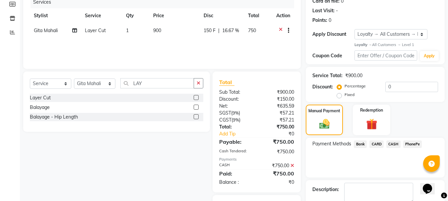
scroll to position [127, 0]
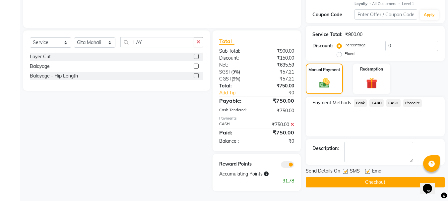
click at [358, 183] on button "Checkout" at bounding box center [374, 182] width 139 height 10
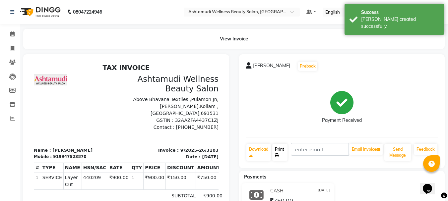
click at [281, 153] on link "Print" at bounding box center [279, 152] width 15 height 17
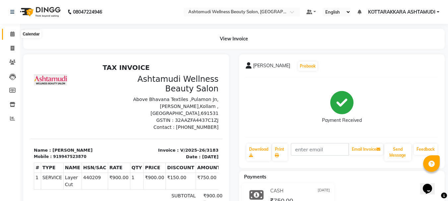
click at [13, 32] on icon at bounding box center [12, 33] width 4 height 5
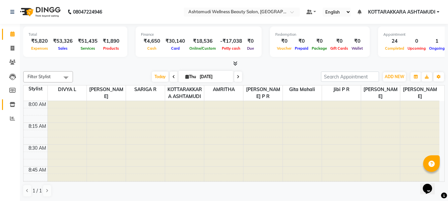
click at [13, 105] on icon at bounding box center [13, 104] width 6 height 5
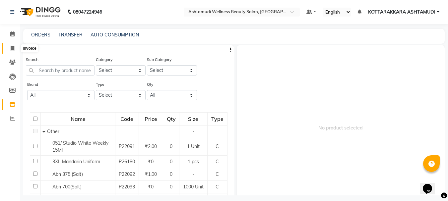
click at [12, 48] on icon at bounding box center [13, 48] width 4 height 5
select select "4664"
select select "service"
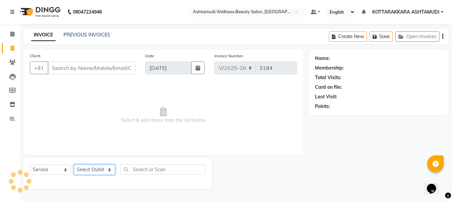
click at [89, 166] on select "Select Stylist AMRITHA DIVYA L Gita Mahali Jibi P R [PERSON_NAME] ASHTAMUDI [PE…" at bounding box center [94, 170] width 41 height 10
select select "75883"
click at [74, 165] on select "Select Stylist AMRITHA DIVYA L Gita Mahali Jibi P R [PERSON_NAME] ASHTAMUDI [PE…" at bounding box center [94, 170] width 41 height 10
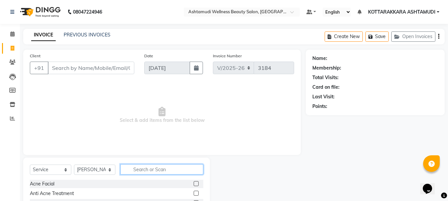
click at [163, 171] on input "text" at bounding box center [161, 169] width 83 height 10
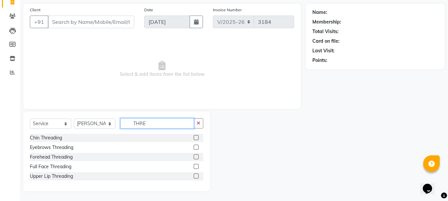
type input "THRE"
click at [196, 148] on label at bounding box center [195, 147] width 5 height 5
click at [196, 148] on input "checkbox" at bounding box center [195, 147] width 4 height 4
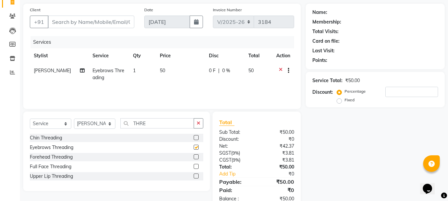
checkbox input "false"
click at [195, 176] on label at bounding box center [195, 176] width 5 height 5
click at [195, 176] on input "checkbox" at bounding box center [195, 176] width 4 height 4
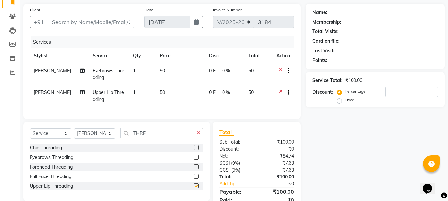
checkbox input "false"
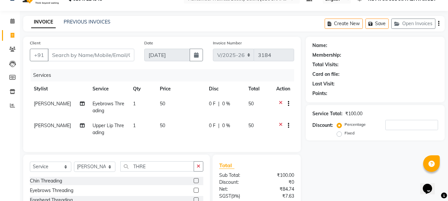
click at [280, 123] on icon at bounding box center [281, 126] width 4 height 8
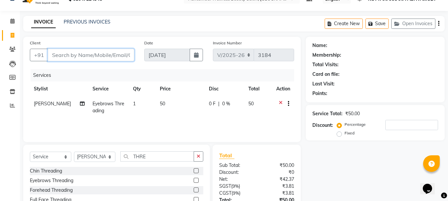
click at [107, 58] on input "Client" at bounding box center [91, 55] width 86 height 13
type input "9"
type input "0"
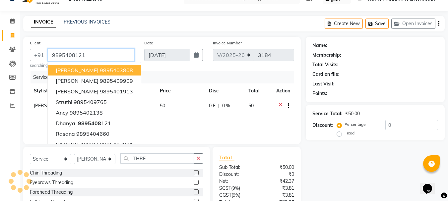
type input "9895408121"
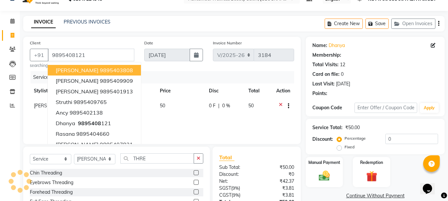
select select "1: Object"
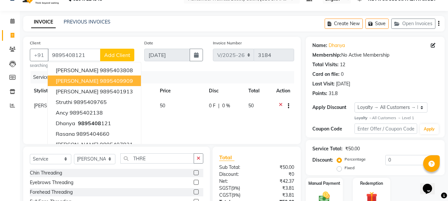
click at [268, 127] on div "Services Stylist Service Qty Price Disc Total Action Priya Chakraborty Eyebrows…" at bounding box center [162, 104] width 264 height 66
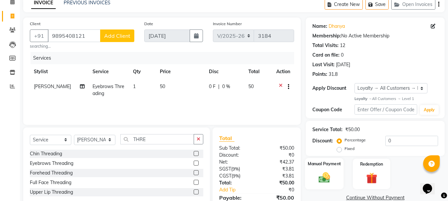
scroll to position [66, 0]
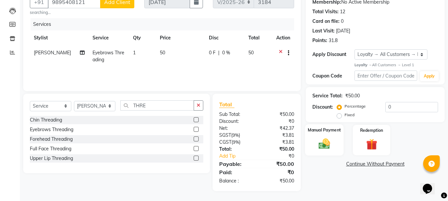
click at [336, 143] on div "Manual Payment" at bounding box center [324, 139] width 39 height 31
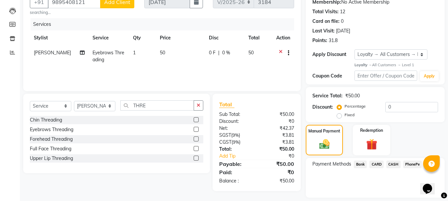
click at [418, 166] on span "PhonePe" at bounding box center [412, 165] width 19 height 8
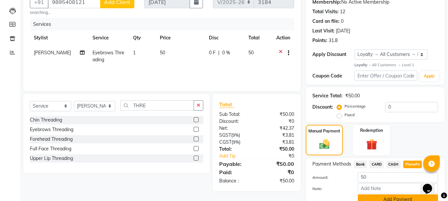
click at [391, 199] on button "Add Payment" at bounding box center [397, 199] width 80 height 10
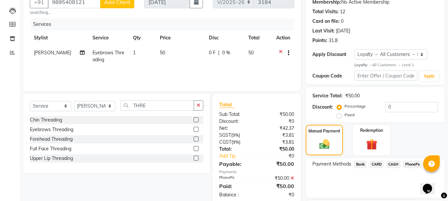
scroll to position [124, 0]
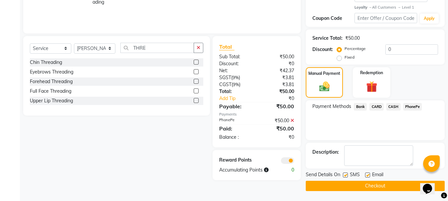
click at [365, 189] on button "Checkout" at bounding box center [374, 186] width 139 height 10
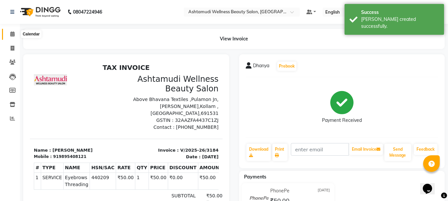
click at [13, 34] on icon at bounding box center [12, 33] width 4 height 5
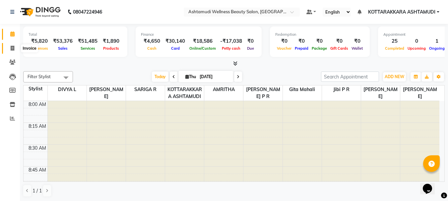
click at [13, 49] on icon at bounding box center [13, 48] width 4 height 5
select select "service"
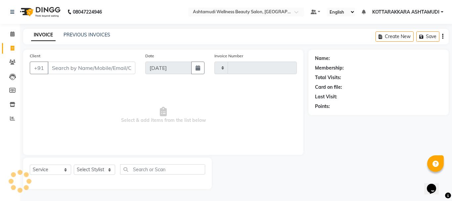
type input "3185"
select select "4664"
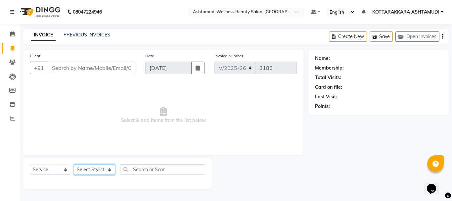
click at [96, 172] on select "Select Stylist AMRITHA DIVYA L Gita Mahali Jibi P R [PERSON_NAME] ASHTAMUDI [PE…" at bounding box center [94, 170] width 41 height 10
select select "49590"
click at [74, 165] on select "Select Stylist AMRITHA DIVYA L Gita Mahali Jibi P R [PERSON_NAME] ASHTAMUDI [PE…" at bounding box center [94, 170] width 41 height 10
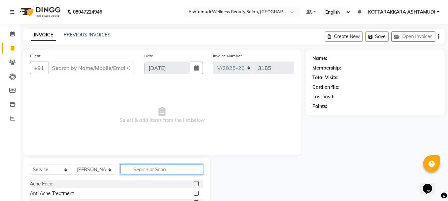
click at [155, 171] on input "text" at bounding box center [161, 169] width 83 height 10
type input "MANI"
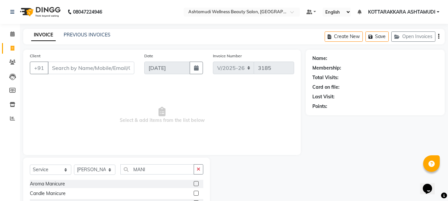
click at [194, 184] on label at bounding box center [195, 183] width 5 height 5
click at [194, 184] on input "checkbox" at bounding box center [195, 184] width 4 height 4
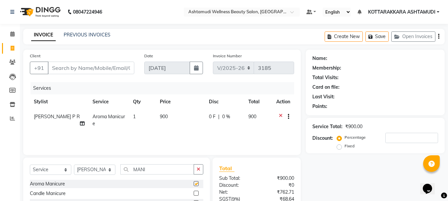
checkbox input "false"
click at [133, 116] on span "1" at bounding box center [134, 117] width 3 height 6
select select "49590"
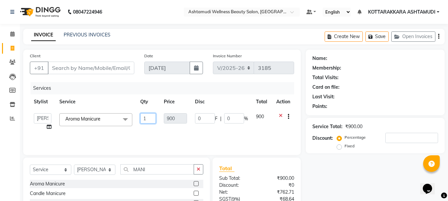
click at [148, 117] on input "1" at bounding box center [148, 118] width 16 height 10
type input "2"
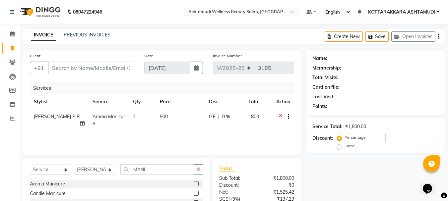
drag, startPoint x: 170, startPoint y: 130, endPoint x: 161, endPoint y: 166, distance: 37.6
click at [169, 131] on div "Services Stylist Service Qty Price Disc Total Action [PERSON_NAME] P R Aroma Ma…" at bounding box center [162, 115] width 264 height 66
click at [154, 167] on input "MANI" at bounding box center [157, 169] width 74 height 10
type input "M"
type input "VEG"
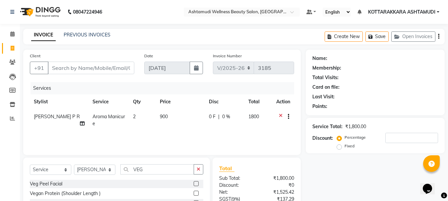
drag, startPoint x: 197, startPoint y: 183, endPoint x: 170, endPoint y: 183, distance: 26.8
click at [196, 183] on label at bounding box center [195, 183] width 5 height 5
click at [196, 183] on input "checkbox" at bounding box center [195, 184] width 4 height 4
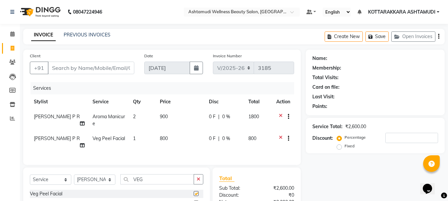
checkbox input "false"
click at [147, 182] on input "VEG" at bounding box center [157, 179] width 74 height 10
type input "V"
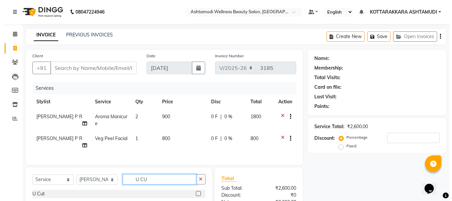
scroll to position [33, 0]
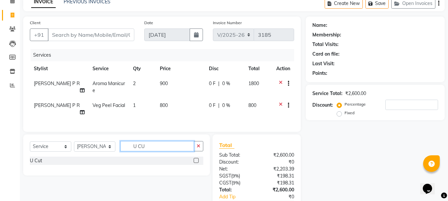
type input "U CU"
drag, startPoint x: 196, startPoint y: 165, endPoint x: 191, endPoint y: 167, distance: 4.9
click at [191, 165] on div "U Cut" at bounding box center [116, 161] width 173 height 8
click at [196, 163] on label at bounding box center [195, 160] width 5 height 5
click at [196, 163] on input "checkbox" at bounding box center [195, 161] width 4 height 4
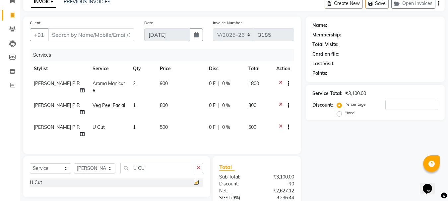
checkbox input "false"
click at [112, 173] on select "Select Stylist AMRITHA DIVYA L Gita Mahali Jibi P R [PERSON_NAME] ASHTAMUDI [PE…" at bounding box center [94, 168] width 41 height 10
select select "27465"
click at [74, 168] on select "Select Stylist AMRITHA DIVYA L Gita Mahali Jibi P R [PERSON_NAME] ASHTAMUDI [PE…" at bounding box center [94, 168] width 41 height 10
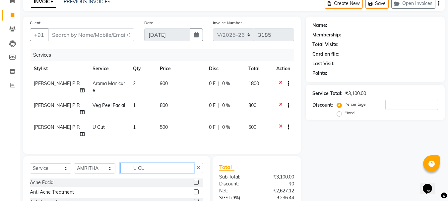
click at [152, 173] on input "U CU" at bounding box center [157, 168] width 74 height 10
type input "U"
type input "VEG"
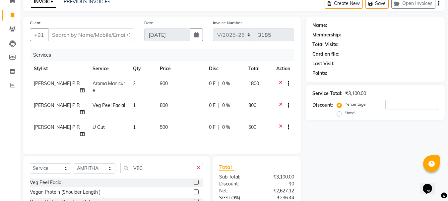
click at [198, 185] on label at bounding box center [195, 182] width 5 height 5
click at [198, 185] on input "checkbox" at bounding box center [195, 183] width 4 height 4
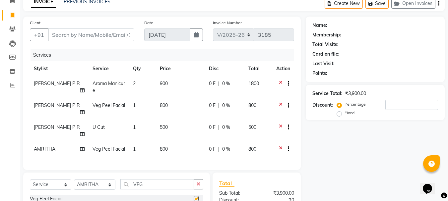
checkbox input "false"
click at [88, 30] on input "Client" at bounding box center [91, 34] width 86 height 13
type input "9"
type input "0"
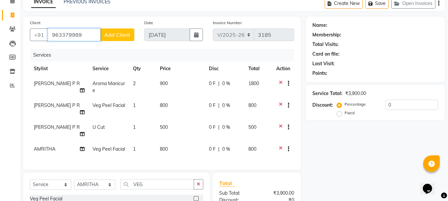
type input "963379989"
click at [111, 36] on span "Add Client" at bounding box center [117, 34] width 26 height 7
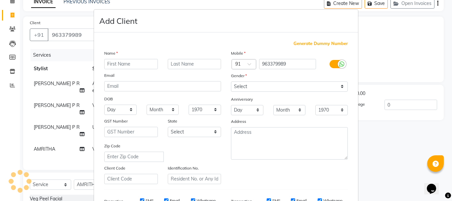
click at [121, 66] on input "text" at bounding box center [131, 64] width 54 height 10
type input "[PERSON_NAME]"
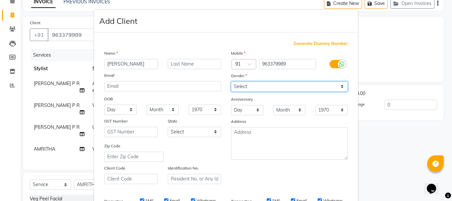
drag, startPoint x: 243, startPoint y: 86, endPoint x: 245, endPoint y: 91, distance: 6.1
click at [243, 86] on select "Select [DEMOGRAPHIC_DATA] [DEMOGRAPHIC_DATA] Other Prefer Not To Say" at bounding box center [289, 86] width 117 height 10
select select "[DEMOGRAPHIC_DATA]"
click at [231, 81] on select "Select [DEMOGRAPHIC_DATA] [DEMOGRAPHIC_DATA] Other Prefer Not To Say" at bounding box center [289, 86] width 117 height 10
click at [115, 115] on div "Name [PERSON_NAME] Email DOB Day 01 02 03 04 05 06 07 08 09 10 11 12 13 14 15 1…" at bounding box center [162, 117] width 127 height 134
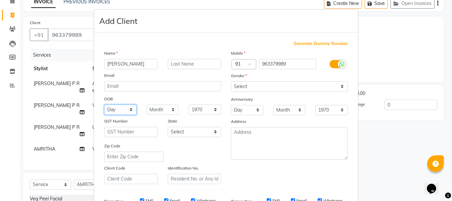
click at [116, 107] on select "Day 01 02 03 04 05 06 07 08 09 10 11 12 13 14 15 16 17 18 19 20 21 22 23 24 25 …" at bounding box center [120, 110] width 32 height 10
select select "12"
click at [104, 105] on select "Day 01 02 03 04 05 06 07 08 09 10 11 12 13 14 15 16 17 18 19 20 21 22 23 24 25 …" at bounding box center [120, 110] width 32 height 10
click at [147, 109] on select "Month January February March April May June July August September October Novem…" at bounding box center [163, 110] width 32 height 10
select select "06"
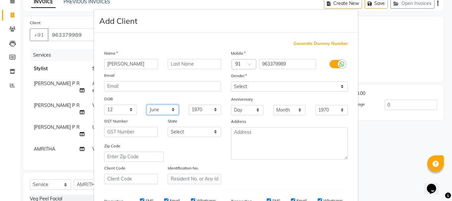
click at [147, 105] on select "Month January February March April May June July August September October Novem…" at bounding box center [163, 110] width 32 height 10
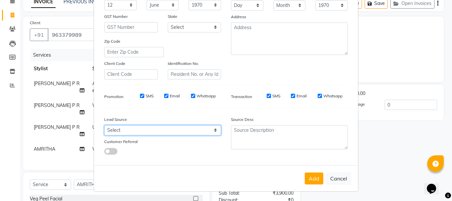
click at [138, 128] on select "Select Walk-in Referral Internet Friend Word of Mouth Advertisement Facebook Ju…" at bounding box center [162, 130] width 117 height 10
select select "31518"
click at [104, 125] on select "Select Walk-in Referral Internet Friend Word of Mouth Advertisement Facebook Ju…" at bounding box center [162, 130] width 117 height 10
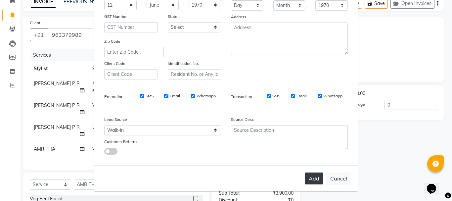
click at [316, 182] on button "Add" at bounding box center [314, 179] width 19 height 12
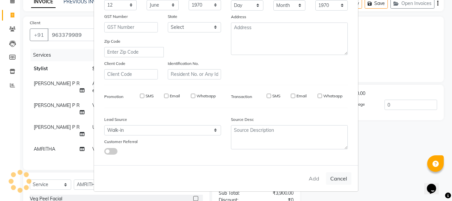
select select
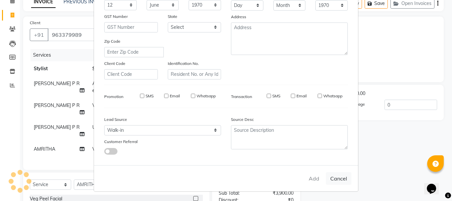
select select
checkbox input "false"
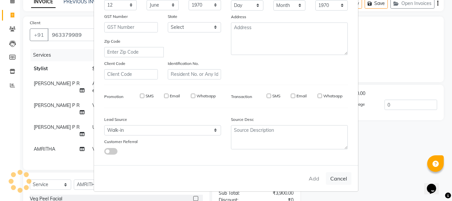
checkbox input "false"
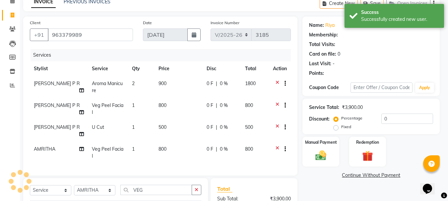
select select "1: Object"
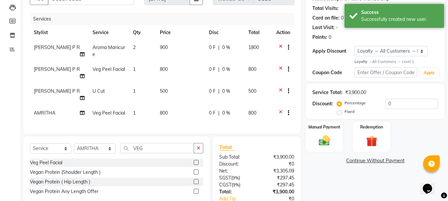
scroll to position [84, 0]
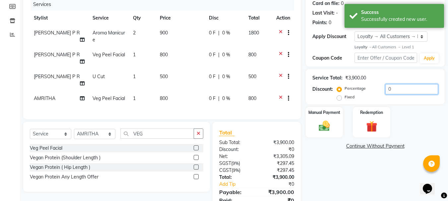
click at [394, 88] on input "0" at bounding box center [411, 89] width 53 height 10
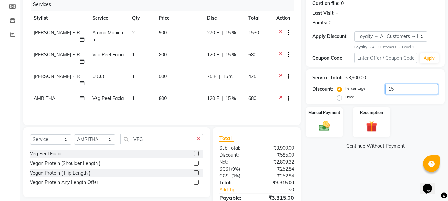
type input "15"
click at [333, 164] on div "Name: [PERSON_NAME] Membership: No Active Membership Total Visits: Card on file…" at bounding box center [377, 95] width 144 height 259
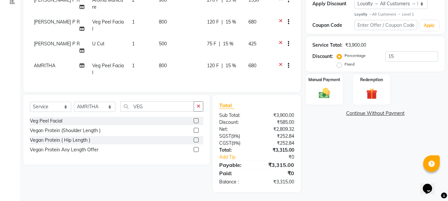
scroll to position [117, 0]
click at [327, 97] on img at bounding box center [324, 92] width 19 height 13
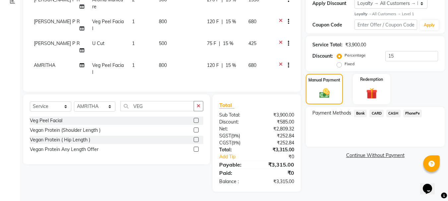
click at [396, 113] on span "CASH" at bounding box center [393, 114] width 14 height 8
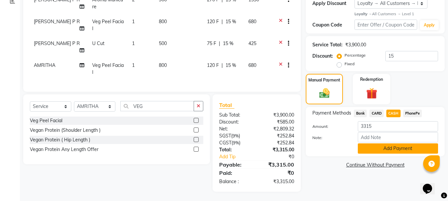
click at [397, 150] on button "Add Payment" at bounding box center [397, 148] width 80 height 10
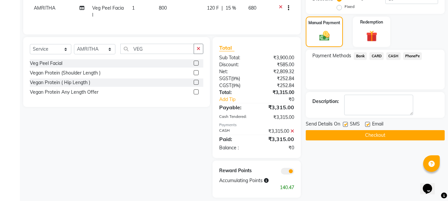
scroll to position [180, 0]
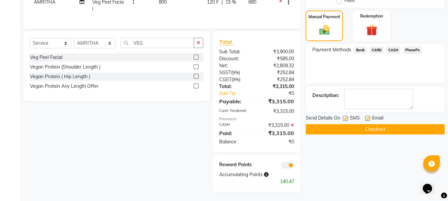
drag, startPoint x: 371, startPoint y: 129, endPoint x: 372, endPoint y: 133, distance: 4.7
click at [372, 130] on button "Checkout" at bounding box center [374, 129] width 139 height 10
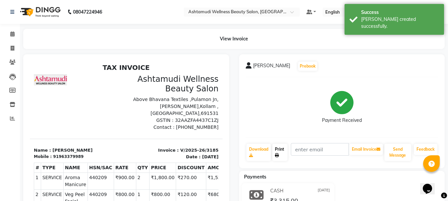
click at [278, 149] on link "Print" at bounding box center [279, 152] width 15 height 17
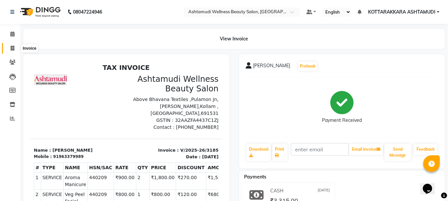
click at [15, 48] on span at bounding box center [13, 49] width 12 height 8
select select "4664"
select select "service"
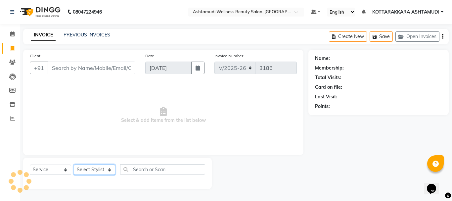
click at [88, 169] on select "Select Stylist AMRITHA DIVYA L Gita Mahali Jibi P R [PERSON_NAME] ASHTAMUDI [PE…" at bounding box center [94, 170] width 41 height 10
select select "27462"
click at [74, 165] on select "Select Stylist AMRITHA DIVYA L Gita Mahali Jibi P R [PERSON_NAME] ASHTAMUDI [PE…" at bounding box center [94, 170] width 41 height 10
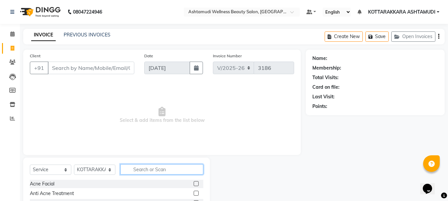
click at [147, 171] on input "text" at bounding box center [161, 169] width 83 height 10
type input "LAYER"
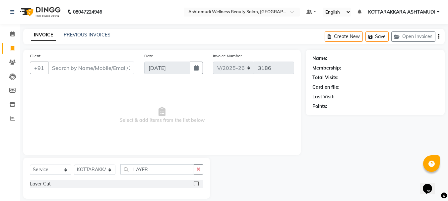
click at [195, 185] on label at bounding box center [195, 183] width 5 height 5
click at [195, 185] on input "checkbox" at bounding box center [195, 184] width 4 height 4
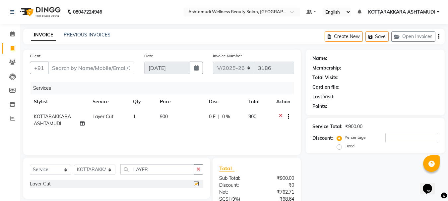
checkbox input "false"
click at [85, 69] on input "Client" at bounding box center [91, 68] width 86 height 13
type input "7"
type input "0"
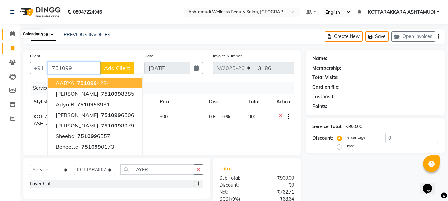
type input "751099"
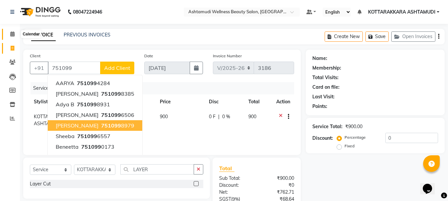
click at [12, 36] on icon at bounding box center [12, 33] width 4 height 5
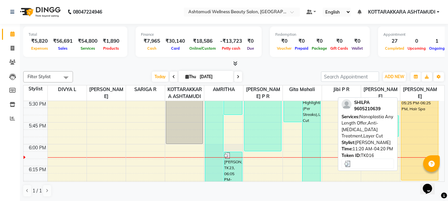
scroll to position [861, 0]
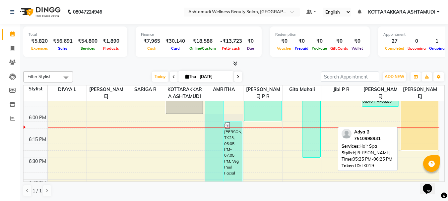
click at [418, 128] on div "Adya B, TK19, 05:25 PM-06:25 PM, Hair Spa" at bounding box center [419, 107] width 37 height 86
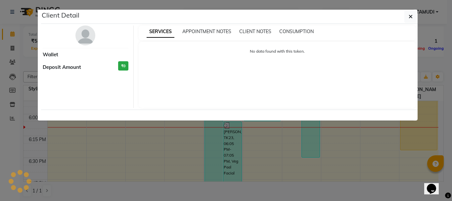
select select "1"
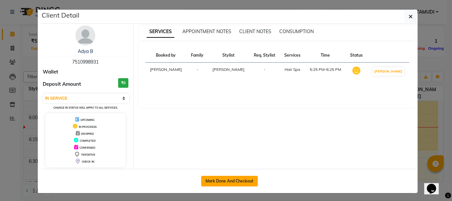
click at [239, 182] on button "Mark Done And Checkout" at bounding box center [229, 181] width 57 height 11
select select "4664"
select select "service"
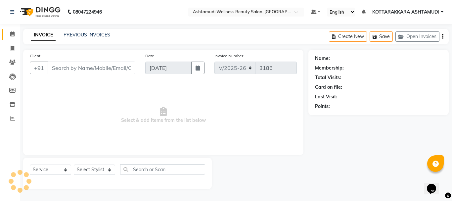
type input "7510998931"
select select "75884"
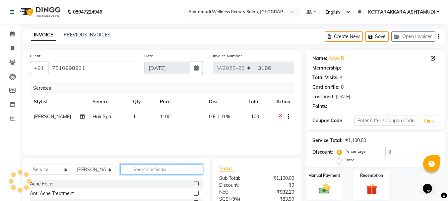
click at [138, 169] on input "text" at bounding box center [161, 169] width 83 height 10
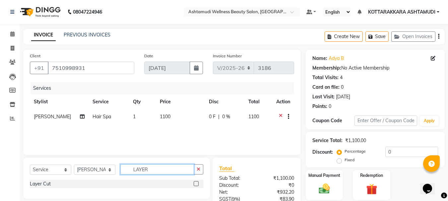
type input "LAYER"
click at [196, 184] on label at bounding box center [195, 183] width 5 height 5
click at [196, 184] on input "checkbox" at bounding box center [195, 184] width 4 height 4
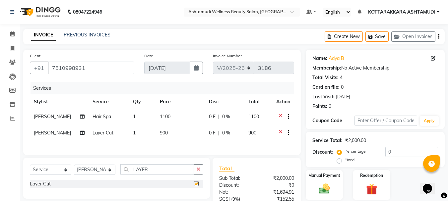
checkbox input "false"
click at [279, 116] on icon at bounding box center [281, 117] width 4 height 8
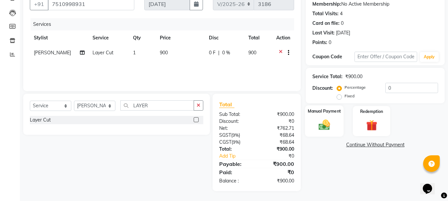
click at [321, 123] on img at bounding box center [324, 124] width 19 height 13
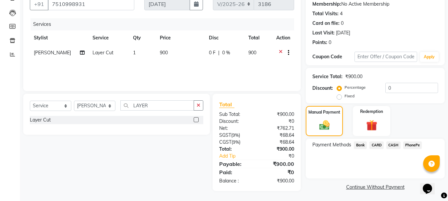
click at [396, 146] on span "CASH" at bounding box center [393, 145] width 14 height 8
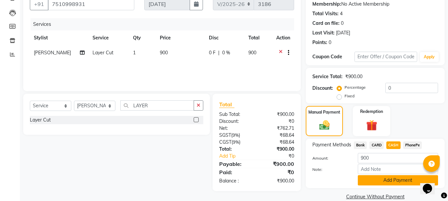
click at [394, 180] on button "Add Payment" at bounding box center [397, 180] width 80 height 10
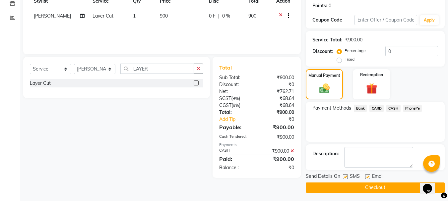
scroll to position [102, 0]
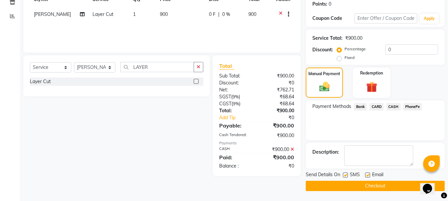
click at [387, 183] on button "Checkout" at bounding box center [374, 186] width 139 height 10
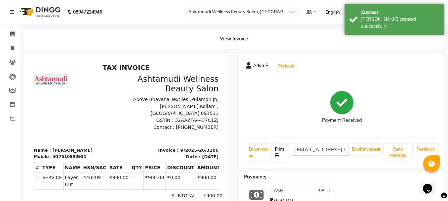
click at [278, 154] on icon at bounding box center [277, 155] width 4 height 4
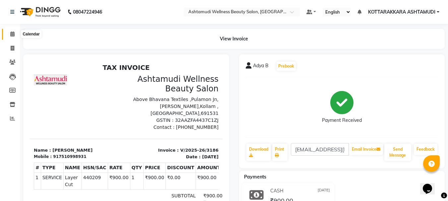
click at [10, 32] on span at bounding box center [13, 34] width 12 height 8
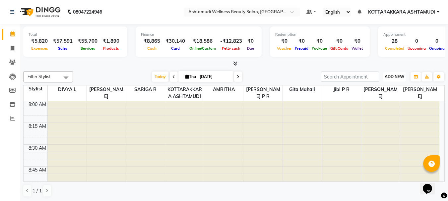
click at [389, 76] on span "ADD NEW" at bounding box center [394, 76] width 20 height 5
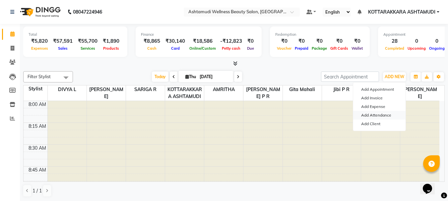
click at [380, 115] on link "Add Attendance" at bounding box center [379, 115] width 52 height 9
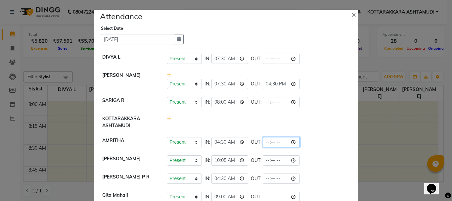
click at [275, 141] on input "time" at bounding box center [281, 142] width 37 height 10
type input "18:10"
click at [306, 114] on li "KOTTARAKKARA ASHTAMUDI" at bounding box center [226, 122] width 261 height 22
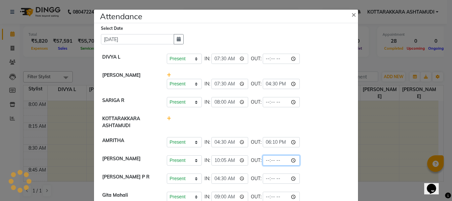
click at [278, 159] on input "time" at bounding box center [281, 160] width 37 height 10
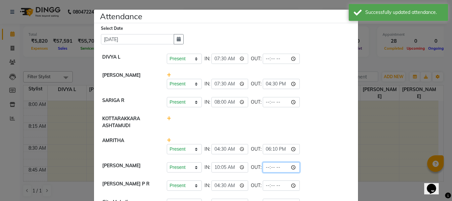
click at [276, 167] on input "time" at bounding box center [281, 167] width 37 height 10
type input "18:00"
click at [298, 147] on div "Present Absent Late Half Day Weekly Off IN: 04:30 OUT: 18:10" at bounding box center [259, 149] width 184 height 10
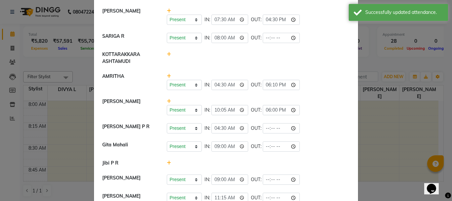
scroll to position [66, 0]
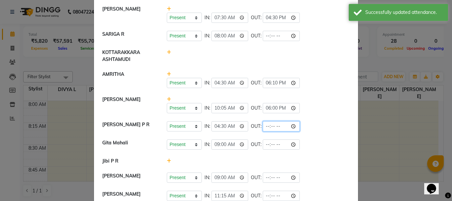
click at [276, 129] on input "time" at bounding box center [281, 126] width 37 height 10
type input "18:10"
click at [298, 93] on li "[PERSON_NAME] Present Absent Late Half Day Weekly Off IN: 10:05 OUT: 18:00" at bounding box center [226, 105] width 261 height 26
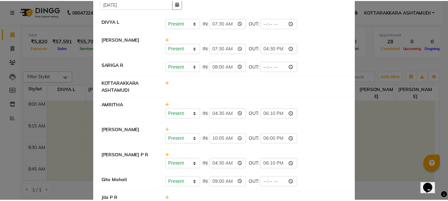
scroll to position [0, 0]
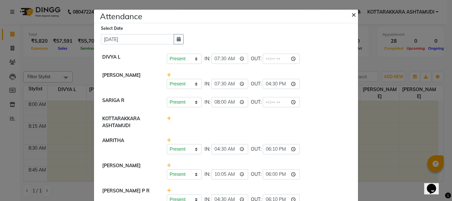
click at [352, 15] on span "×" at bounding box center [354, 14] width 5 height 10
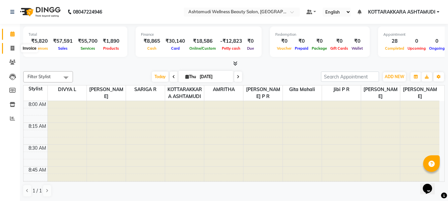
click at [15, 46] on span at bounding box center [13, 49] width 12 height 8
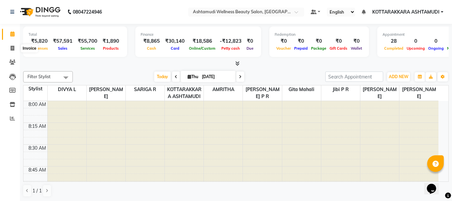
select select "4664"
select select "service"
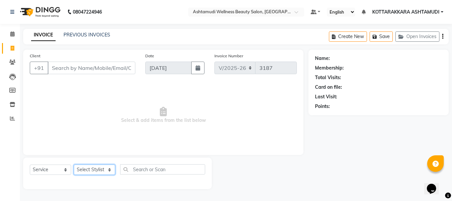
click at [96, 169] on select "Select Stylist AMRITHA DIVYA L Gita Mahali Jibi P R [PERSON_NAME] ASHTAMUDI [PE…" at bounding box center [94, 170] width 41 height 10
select select "75884"
click at [74, 165] on select "Select Stylist AMRITHA DIVYA L Gita Mahali Jibi P R [PERSON_NAME] ASHTAMUDI [PE…" at bounding box center [94, 170] width 41 height 10
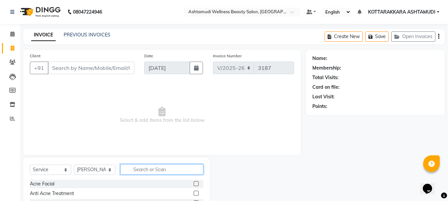
click at [152, 171] on input "text" at bounding box center [161, 169] width 83 height 10
type input "EY"
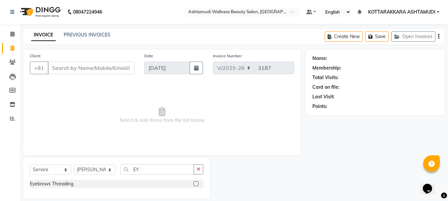
click at [197, 185] on label at bounding box center [195, 183] width 5 height 5
click at [197, 185] on input "checkbox" at bounding box center [195, 184] width 4 height 4
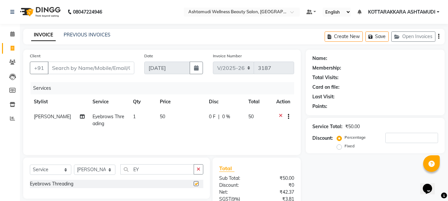
checkbox input "false"
click at [13, 34] on icon at bounding box center [12, 33] width 4 height 5
